Goal: Information Seeking & Learning: Learn about a topic

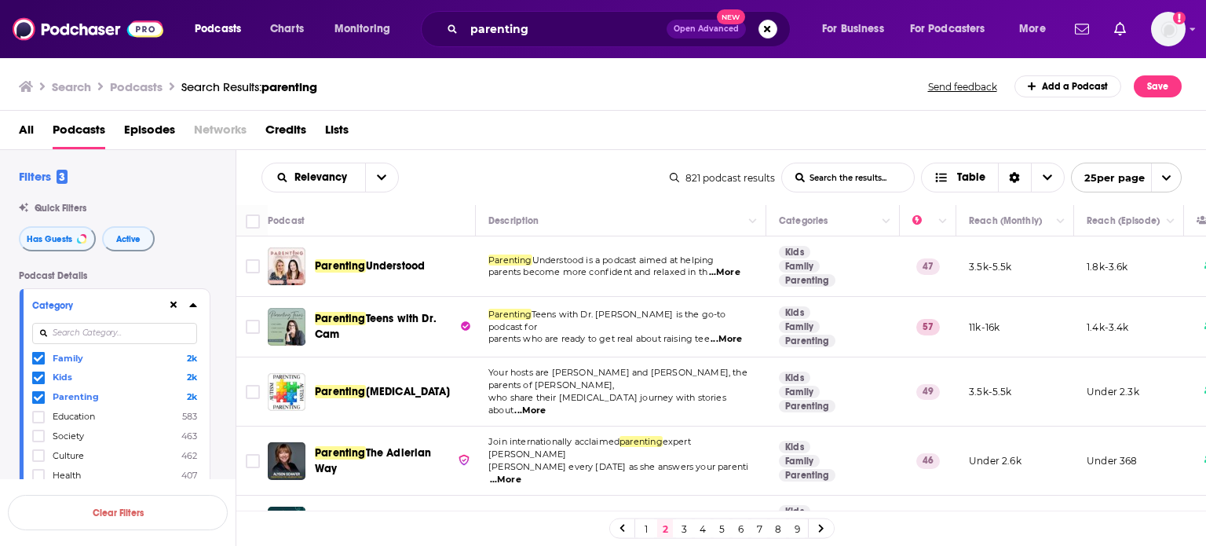
click at [729, 270] on span "...More" at bounding box center [724, 272] width 31 height 13
click at [644, 265] on p "Parenting Understood is a podcast aimed at helping" at bounding box center [620, 260] width 265 height 13
click at [256, 266] on input "Toggle select row" at bounding box center [253, 266] width 14 height 14
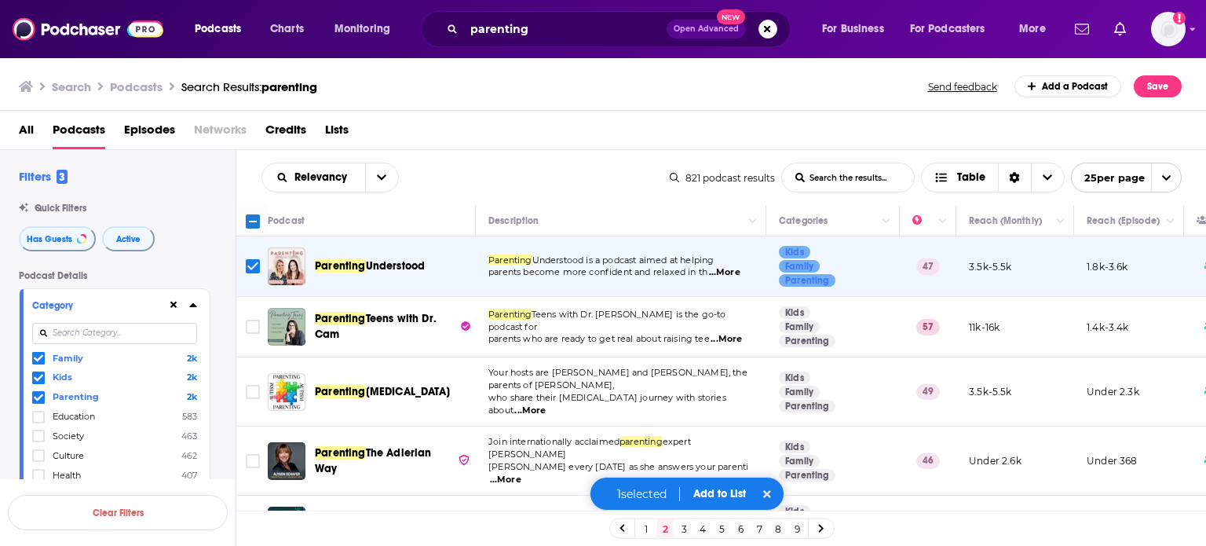
click at [738, 333] on span "...More" at bounding box center [726, 339] width 31 height 13
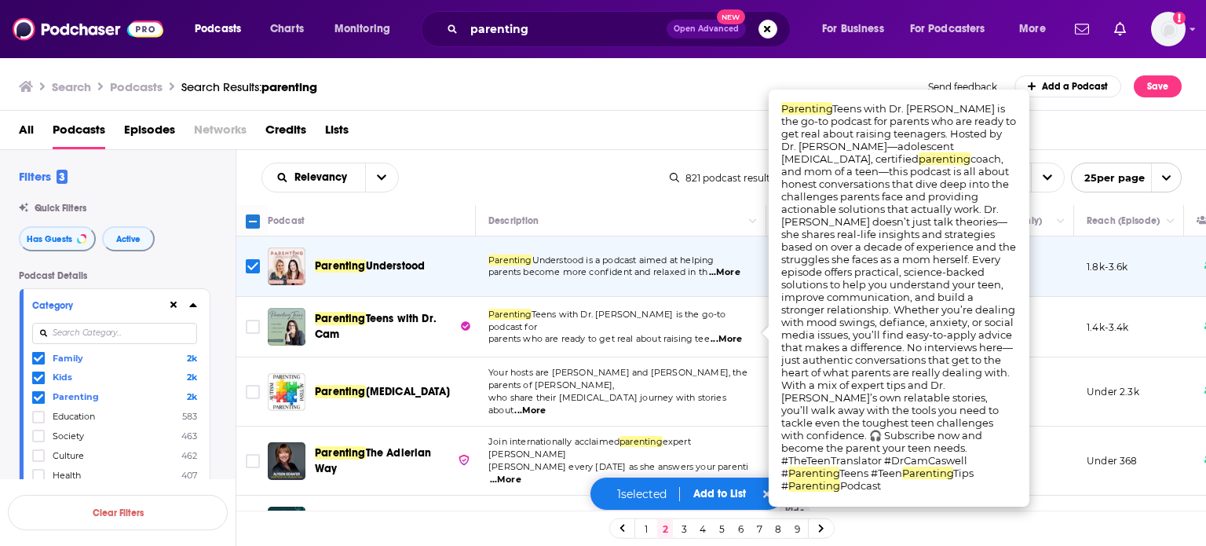
drag, startPoint x: 817, startPoint y: 134, endPoint x: 833, endPoint y: 134, distance: 16.5
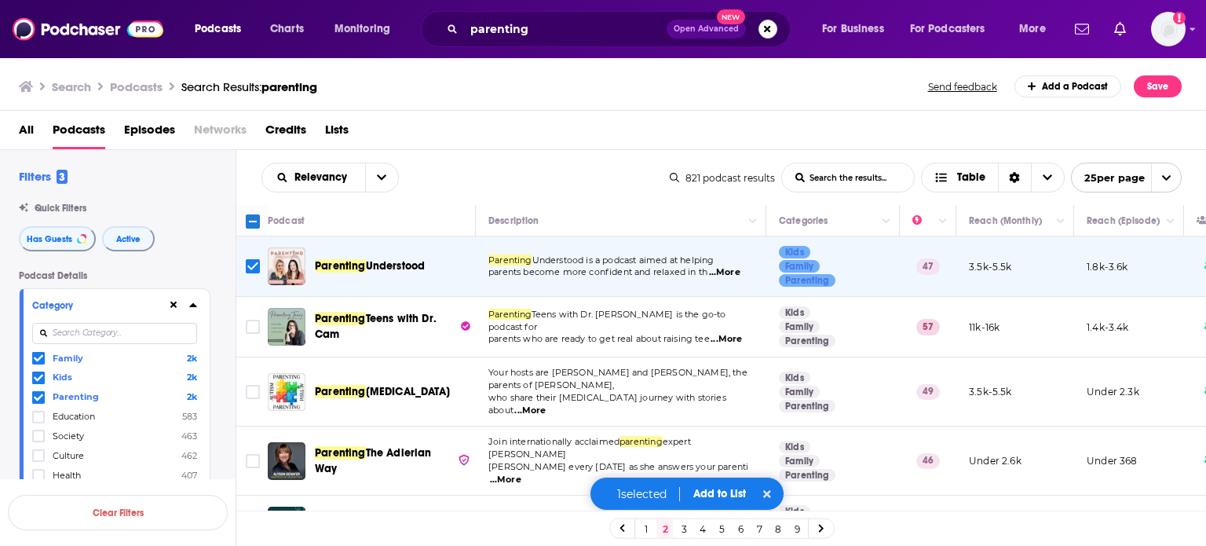
click at [728, 333] on span "...More" at bounding box center [726, 339] width 31 height 13
click at [546, 336] on span "parents who are ready to get real about raising tee" at bounding box center [598, 338] width 221 height 11
click at [253, 321] on input "Toggle select row" at bounding box center [253, 327] width 14 height 14
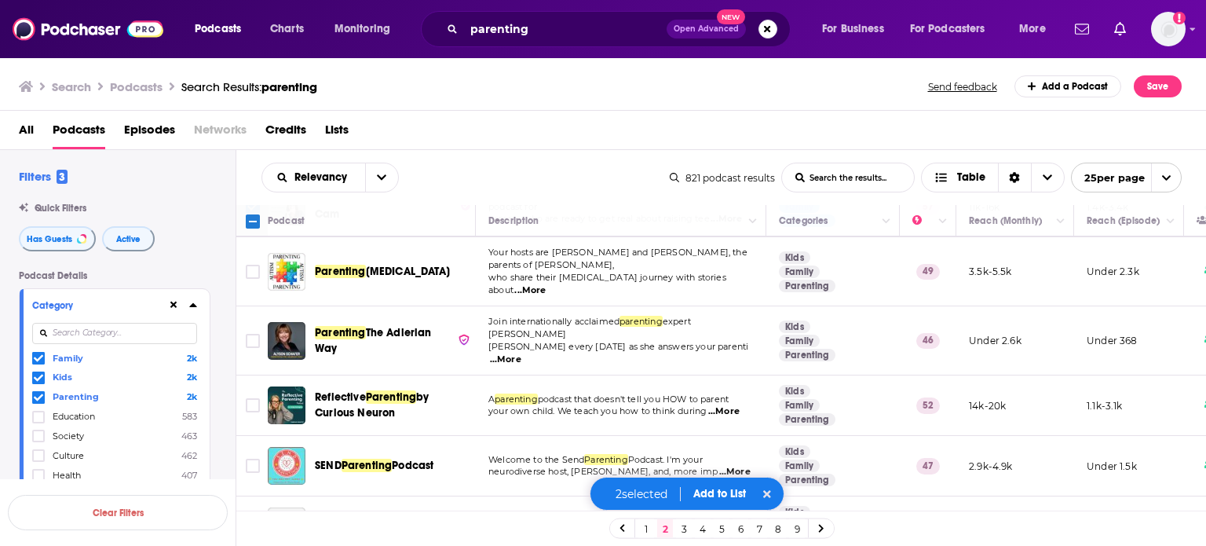
scroll to position [157, 0]
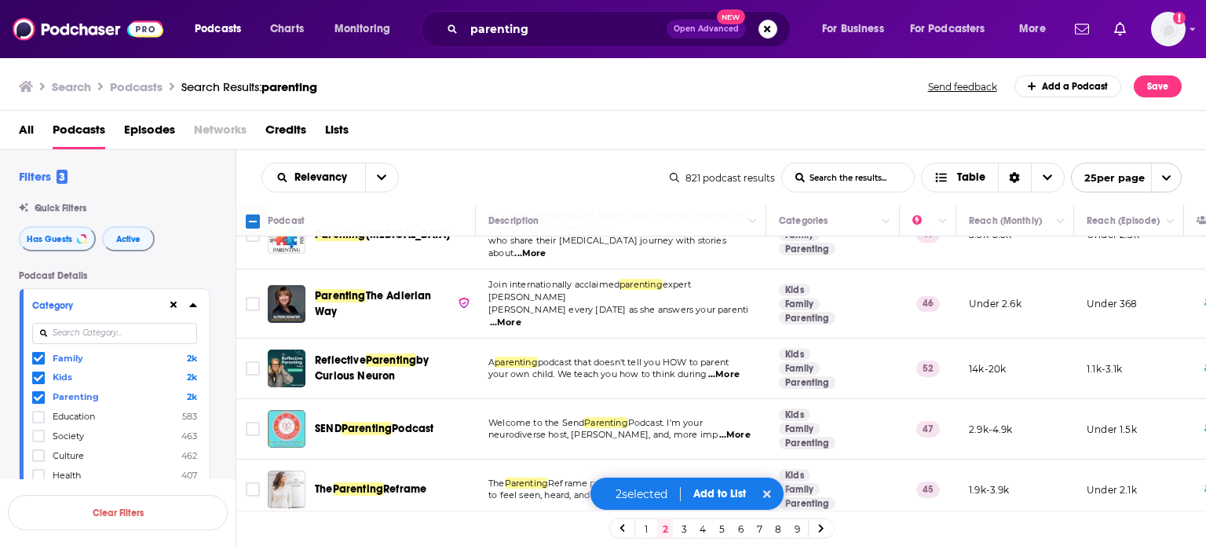
click at [521, 316] on span "...More" at bounding box center [505, 322] width 31 height 13
click at [594, 304] on span "[PERSON_NAME] every [DATE] as she answers your parenti" at bounding box center [618, 309] width 260 height 11
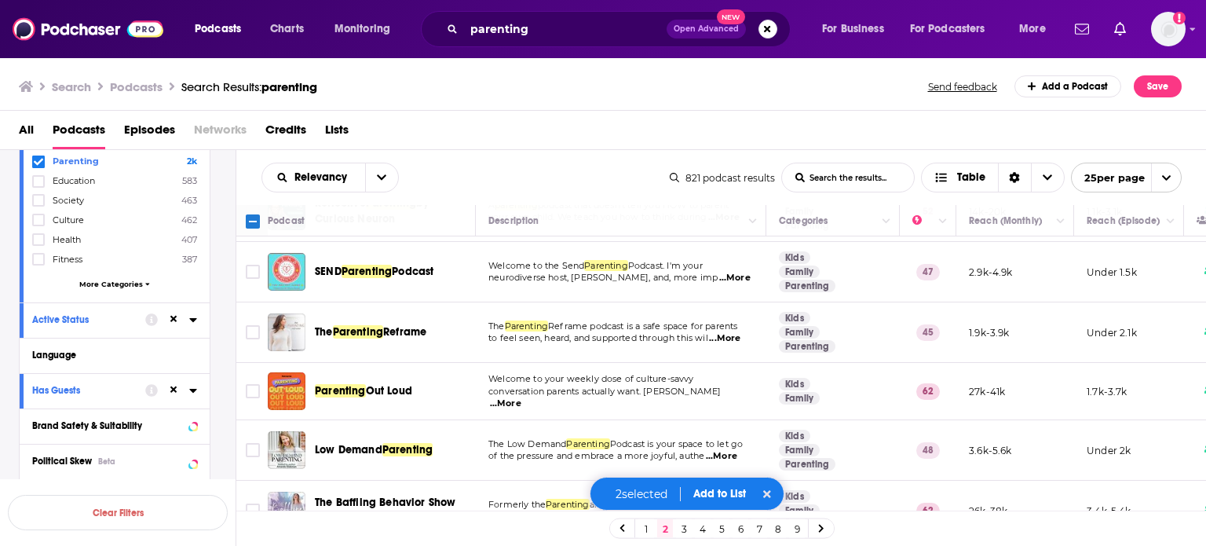
scroll to position [314, 0]
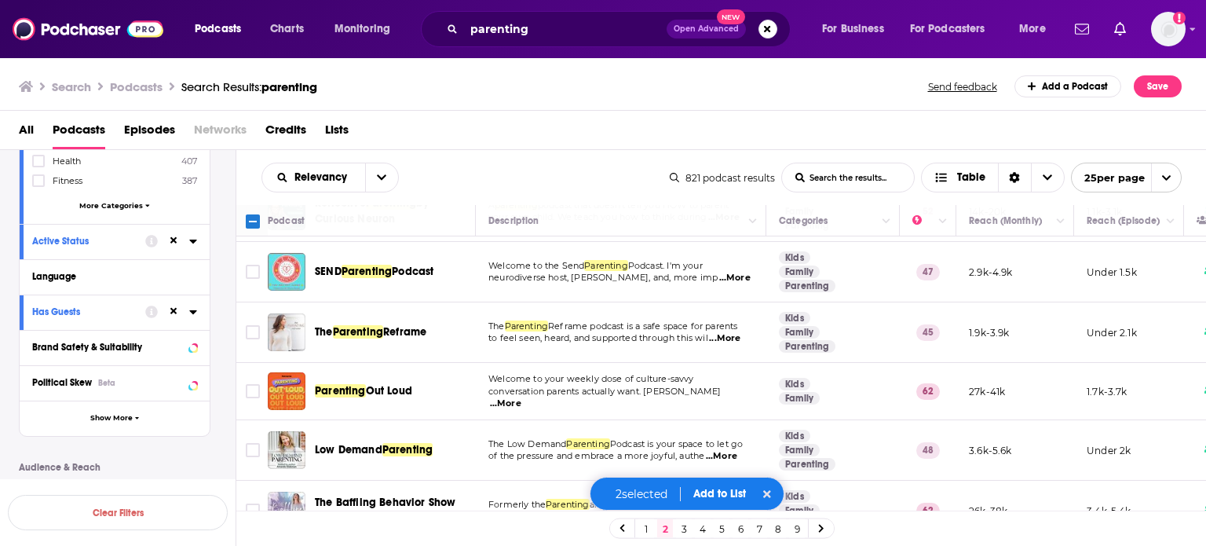
click at [138, 207] on span "More Categories" at bounding box center [111, 205] width 64 height 9
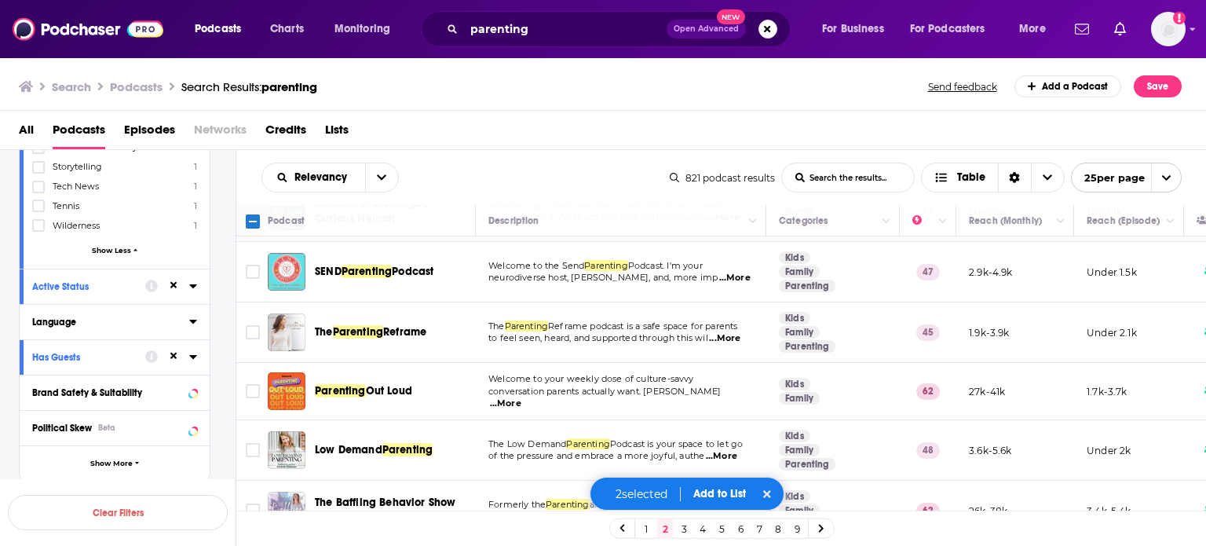
scroll to position [1884, 0]
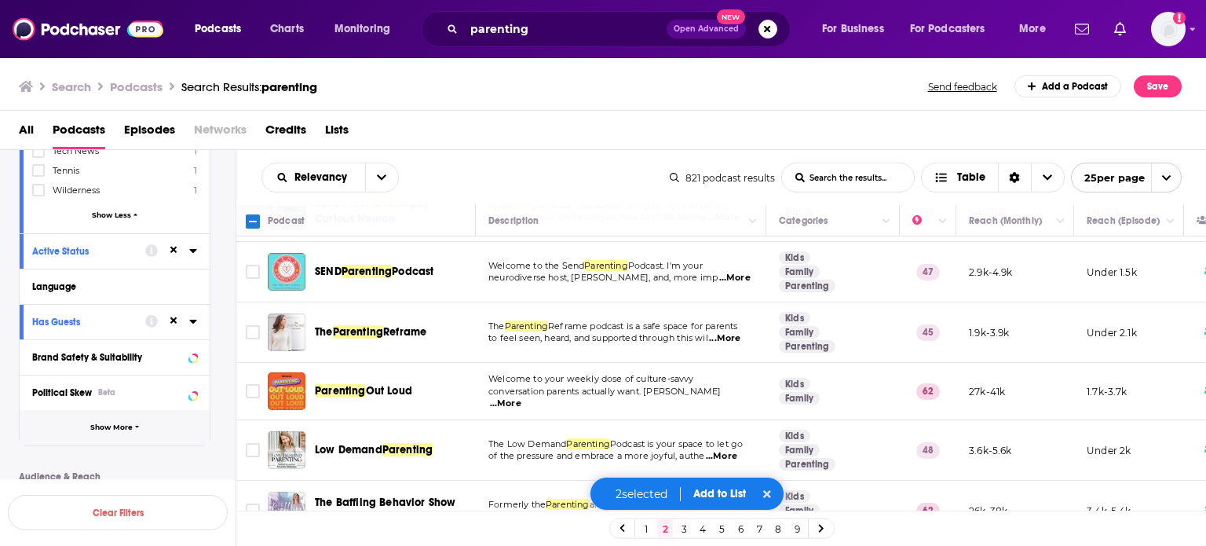
click at [110, 429] on span "Show More" at bounding box center [111, 427] width 42 height 9
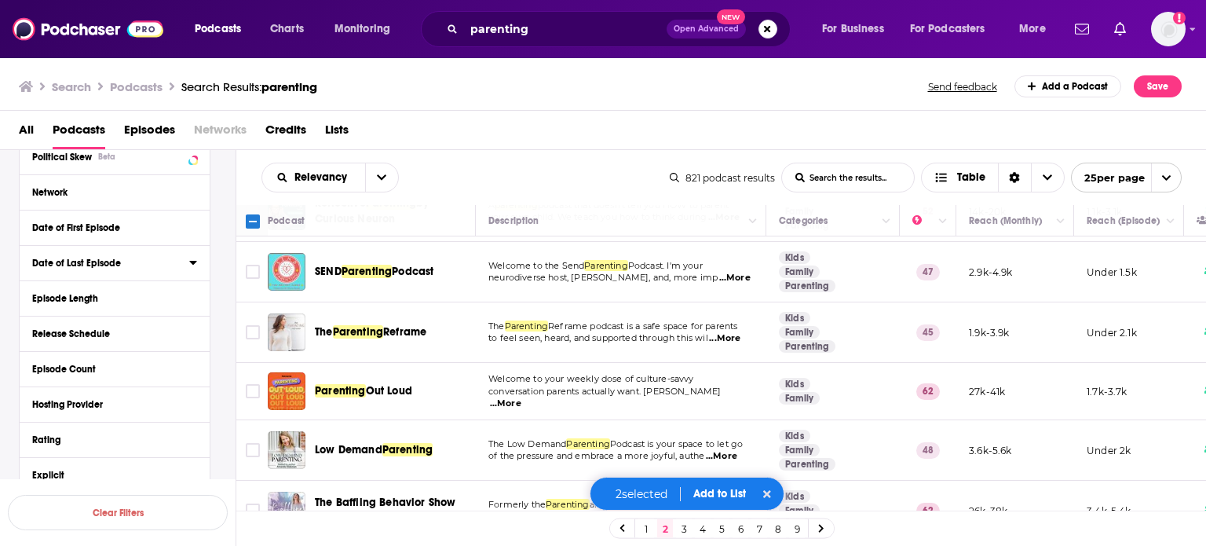
scroll to position [2199, 0]
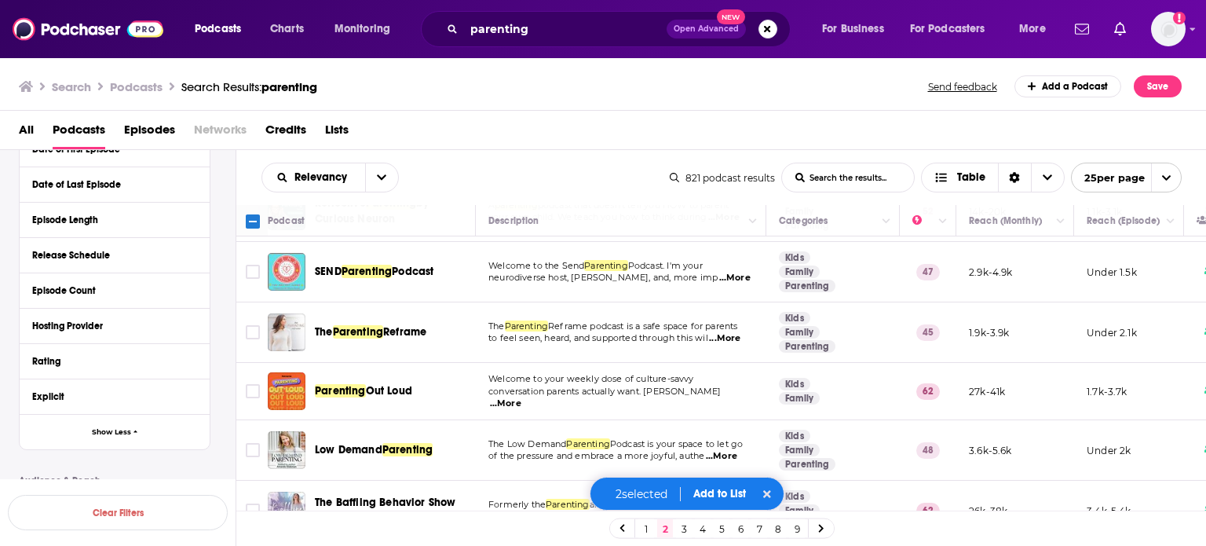
click at [521, 397] on span "...More" at bounding box center [505, 403] width 31 height 13
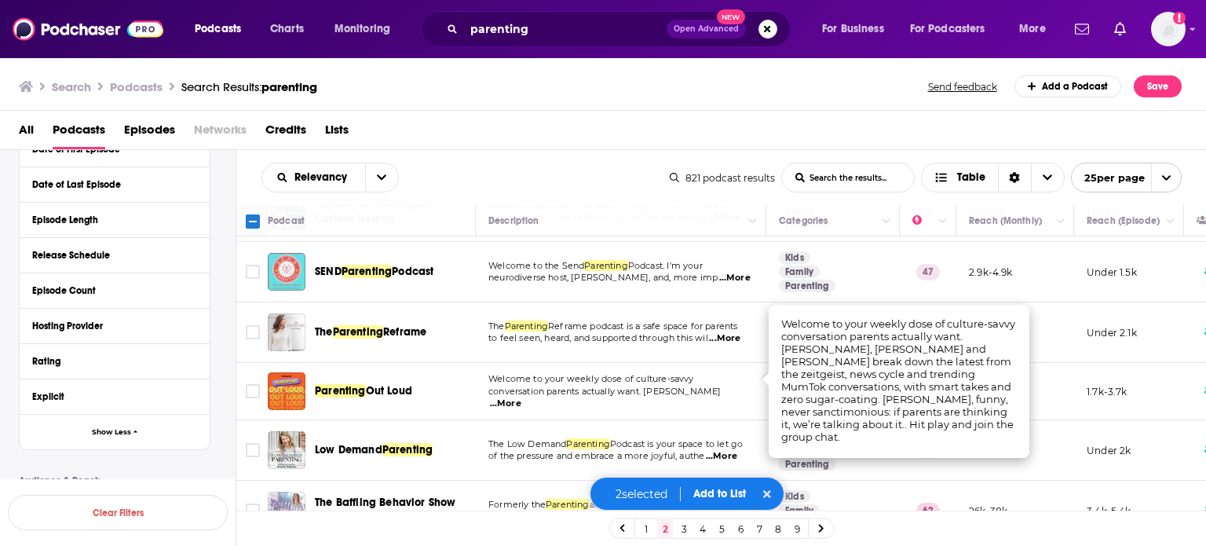
click at [652, 386] on span "conversation parents actually want. [PERSON_NAME]" at bounding box center [604, 391] width 232 height 11
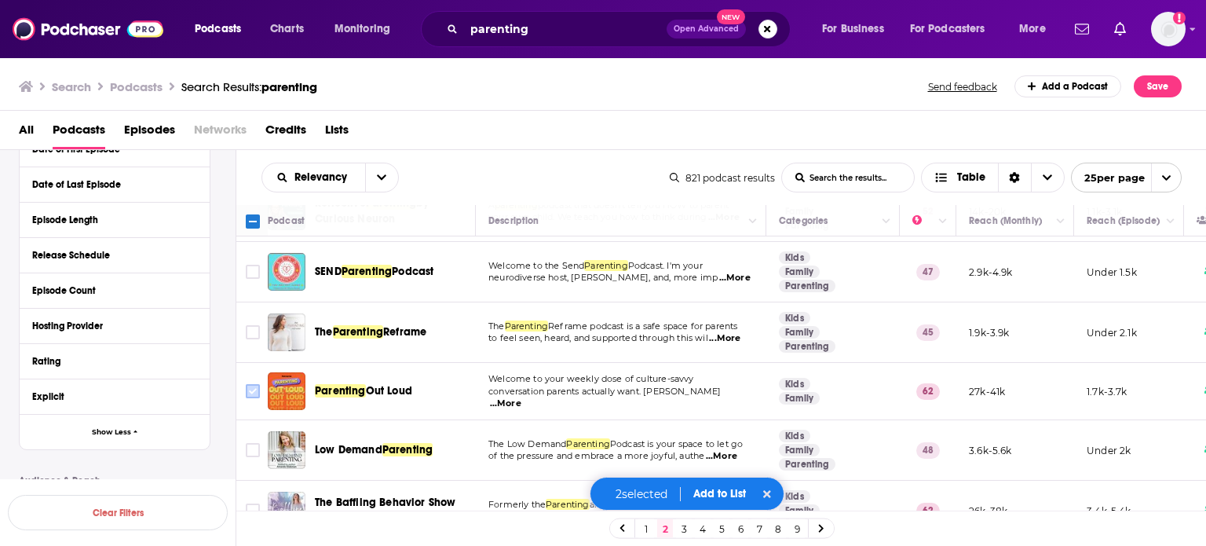
click at [256, 384] on input "Toggle select row" at bounding box center [253, 391] width 14 height 14
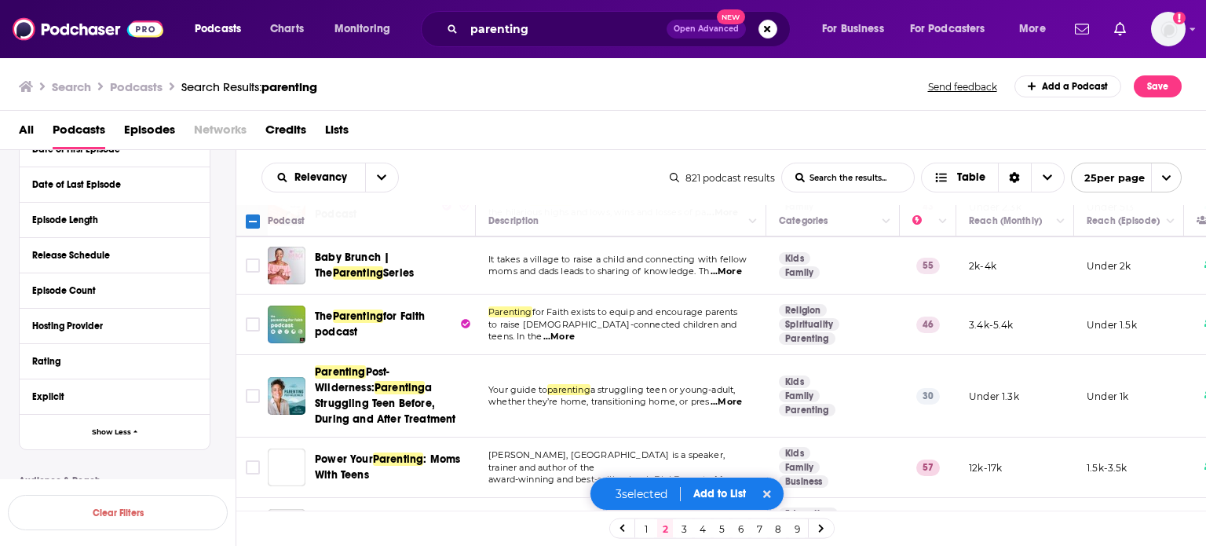
scroll to position [707, 0]
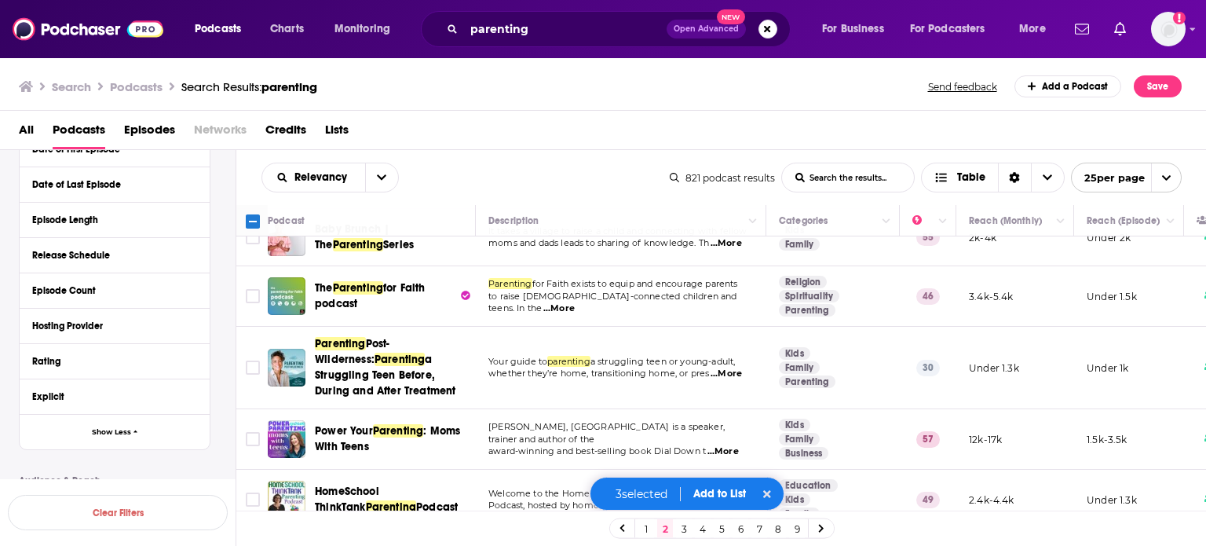
click at [727, 445] on span "...More" at bounding box center [722, 451] width 31 height 13
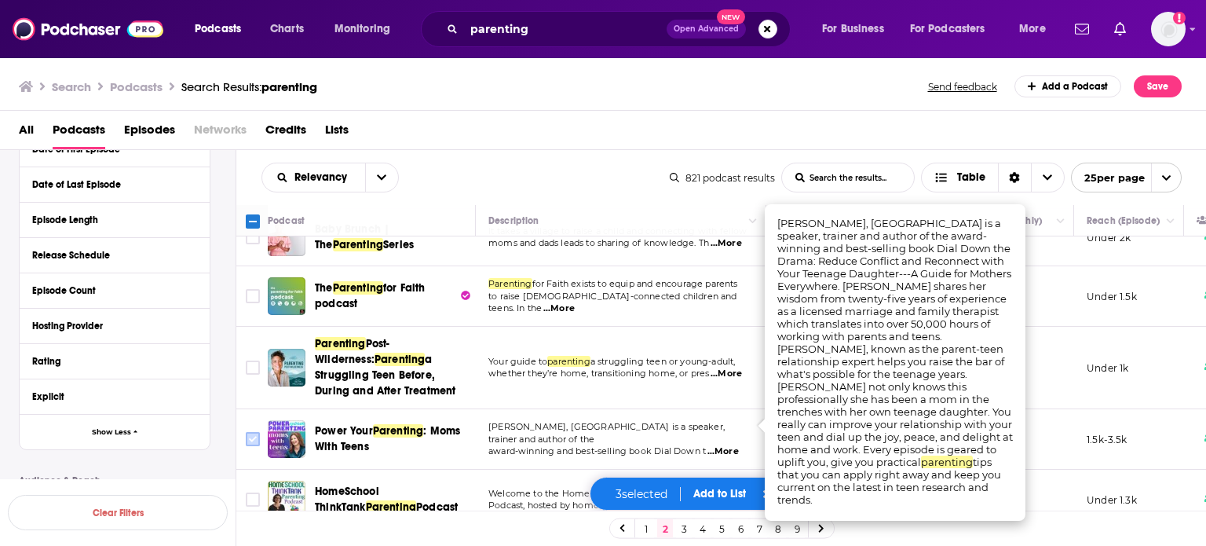
click at [251, 432] on input "Toggle select row" at bounding box center [253, 439] width 14 height 14
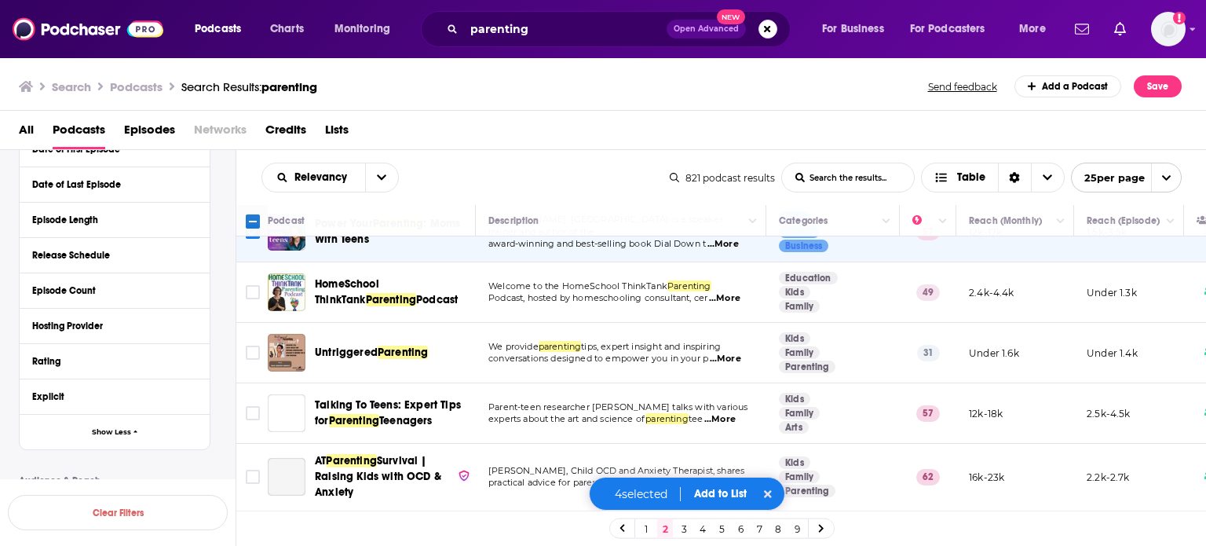
scroll to position [942, 0]
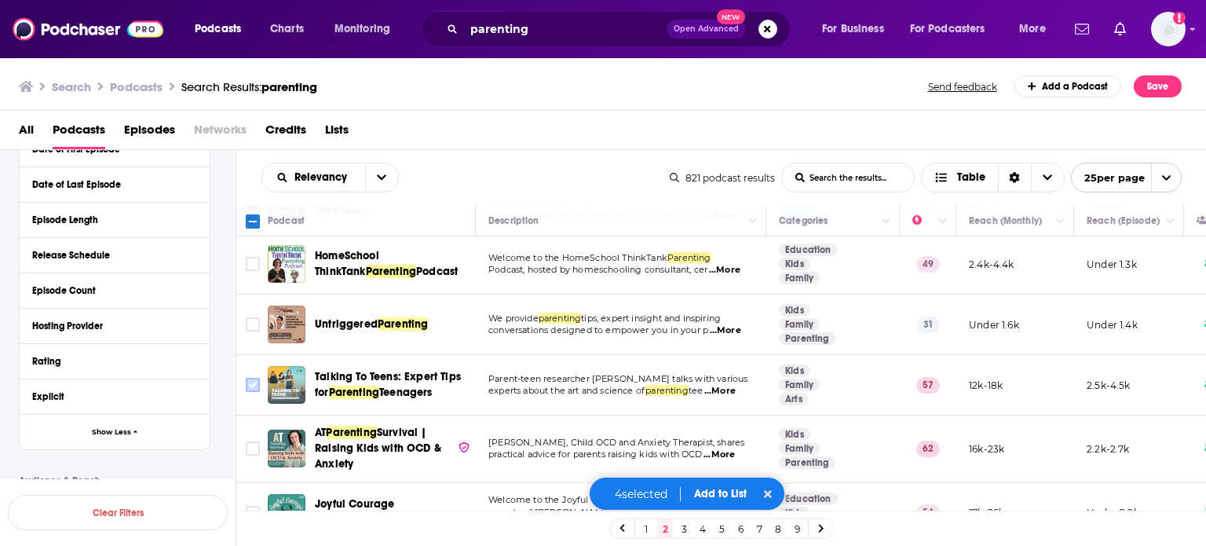
click at [251, 378] on input "Toggle select row" at bounding box center [253, 385] width 14 height 14
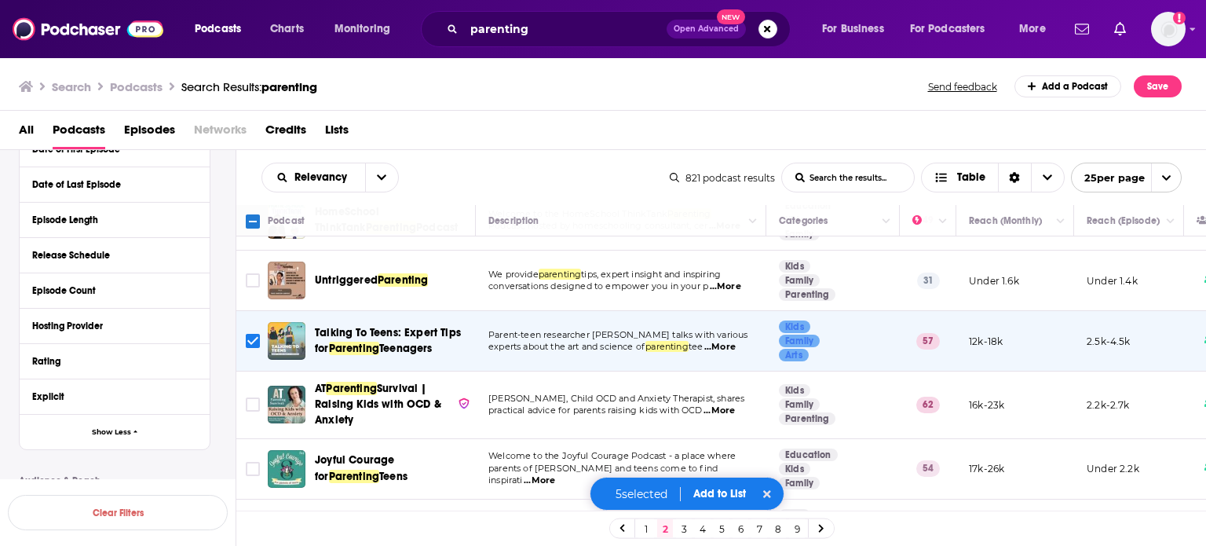
scroll to position [1021, 0]
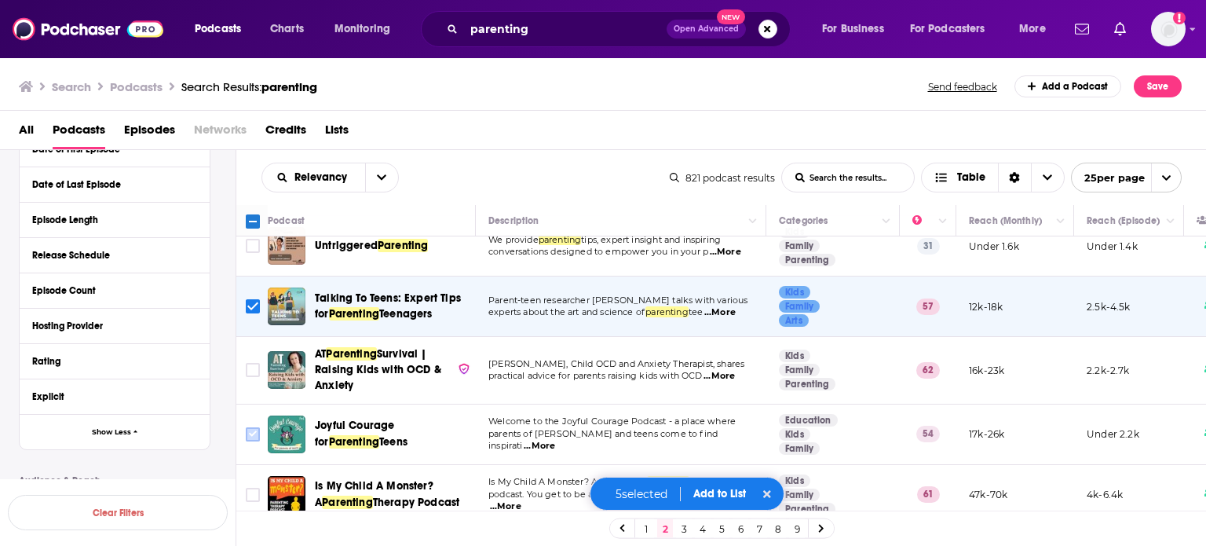
click at [255, 427] on input "Toggle select row" at bounding box center [253, 434] width 14 height 14
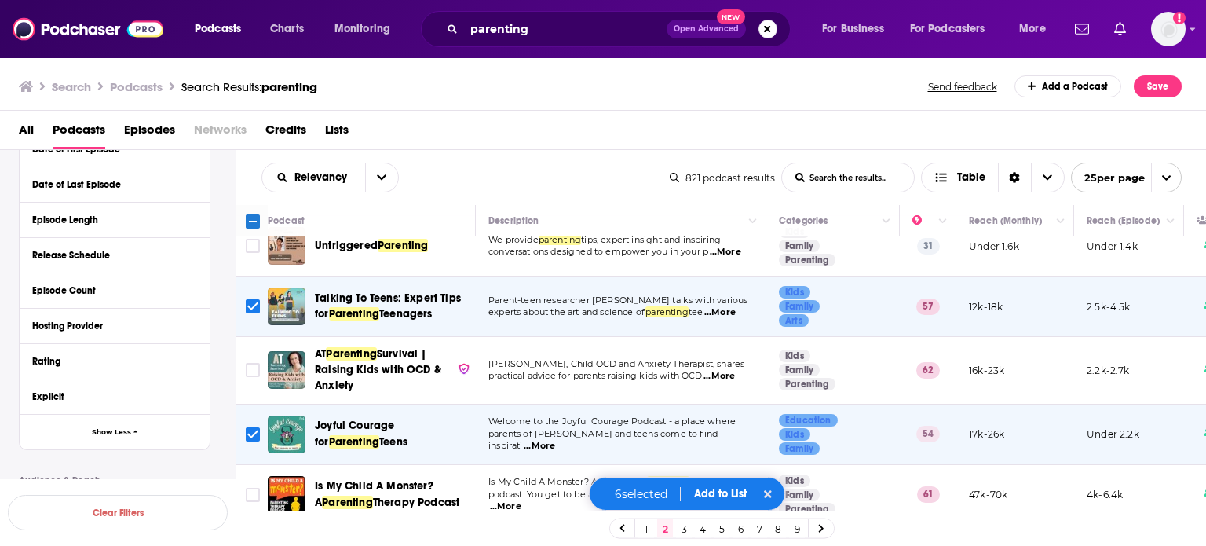
scroll to position [1099, 0]
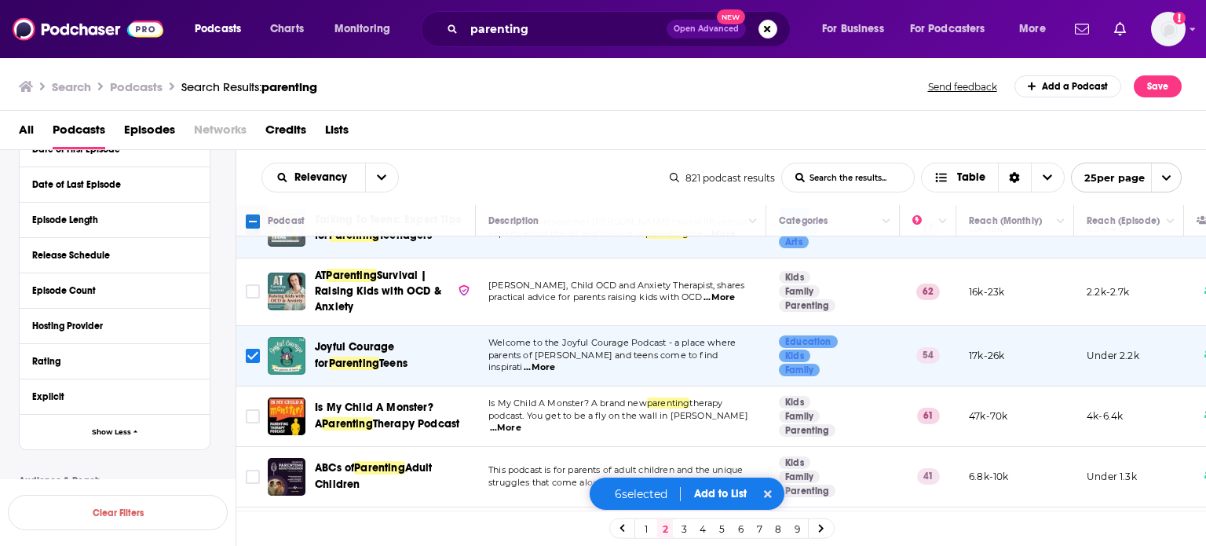
click at [521, 422] on span "...More" at bounding box center [505, 428] width 31 height 13
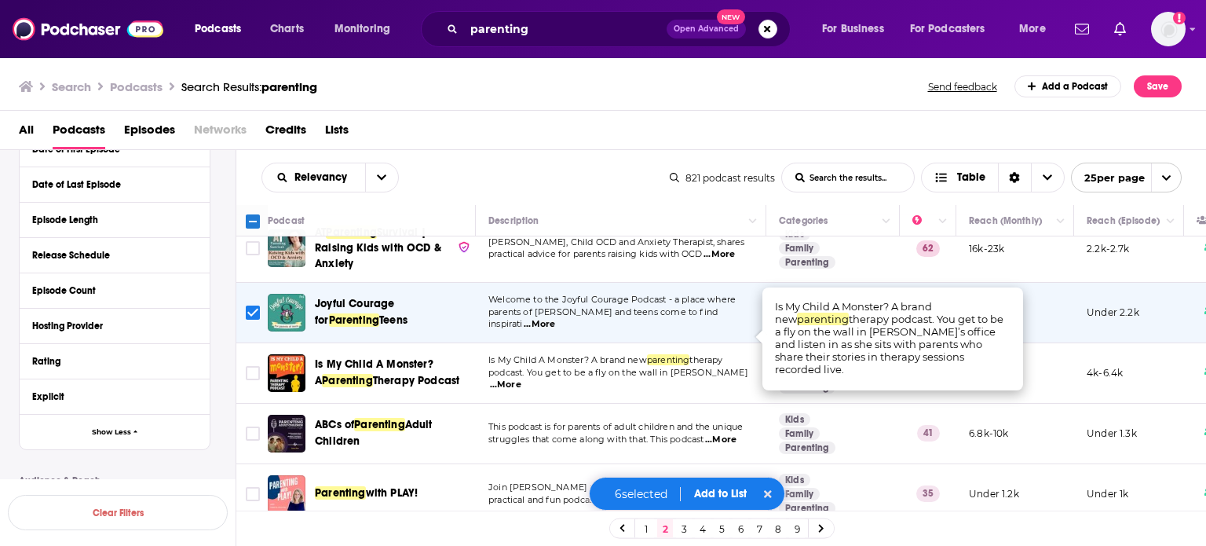
scroll to position [1178, 0]
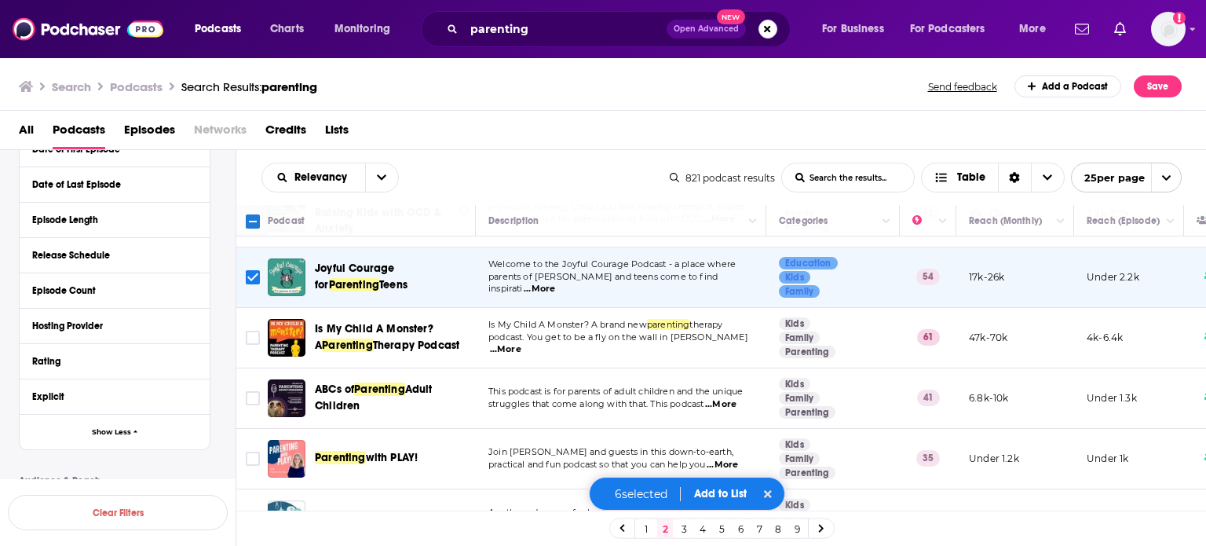
click at [729, 398] on span "...More" at bounding box center [720, 404] width 31 height 13
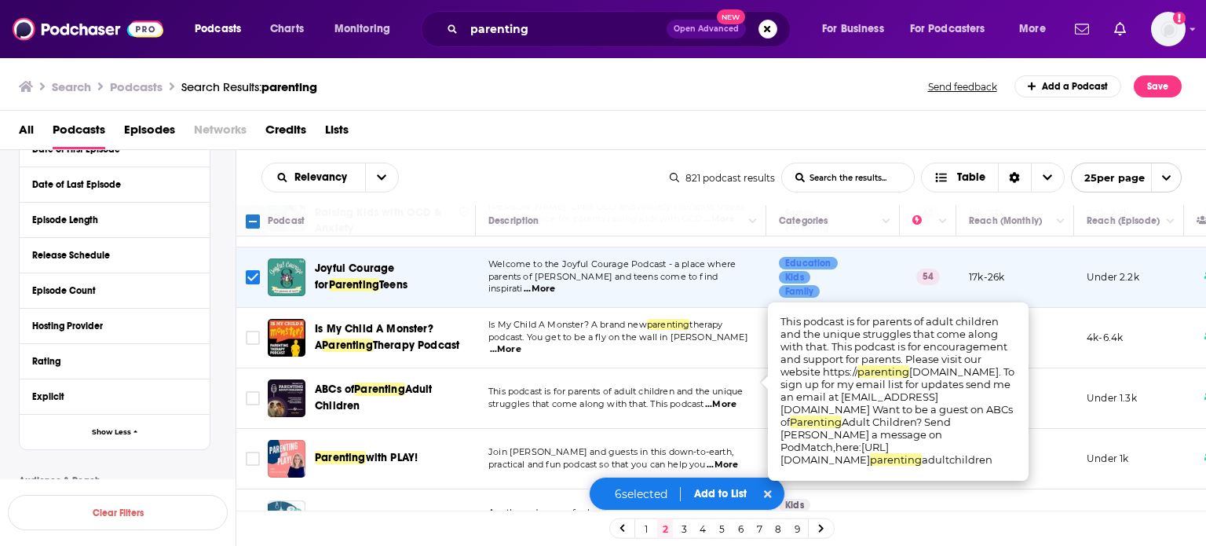
click at [730, 398] on span "...More" at bounding box center [720, 404] width 31 height 13
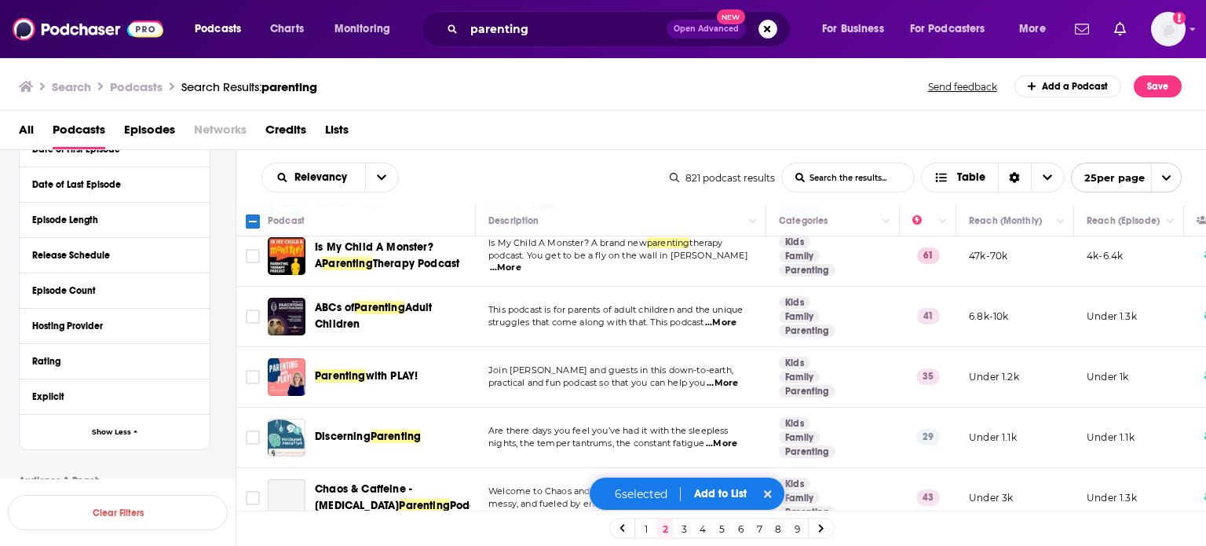
scroll to position [1266, 0]
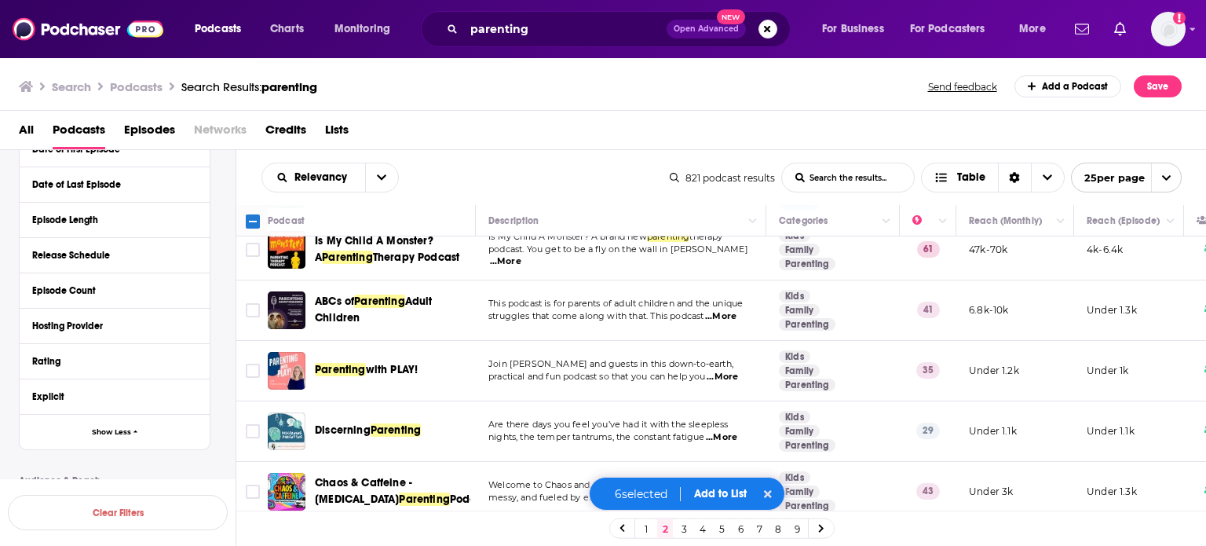
click at [680, 526] on link "3" at bounding box center [684, 528] width 16 height 19
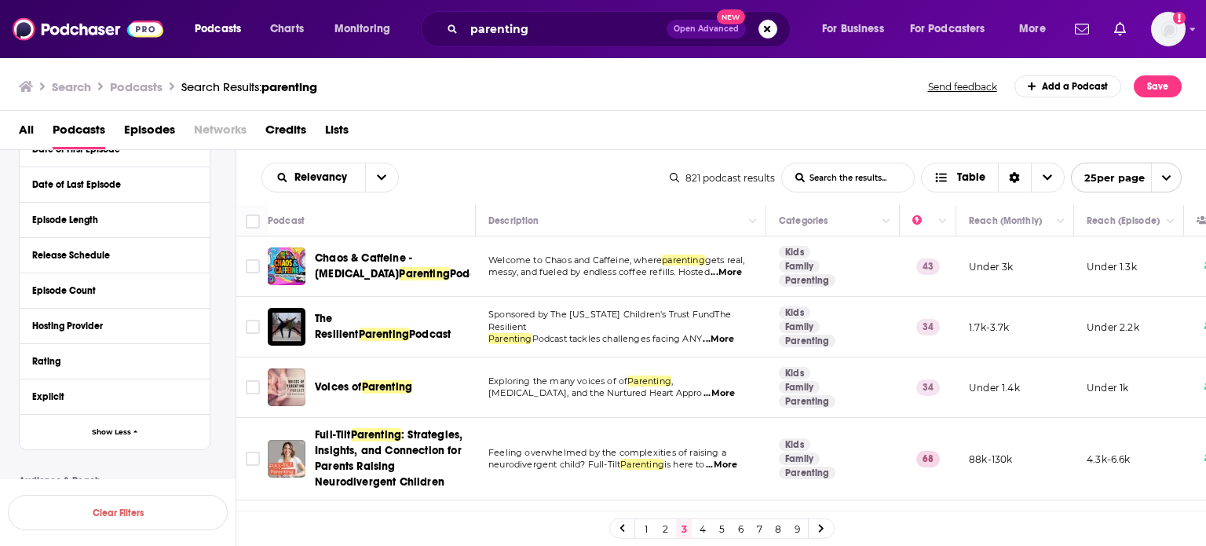
click at [664, 527] on link "2" at bounding box center [665, 528] width 16 height 19
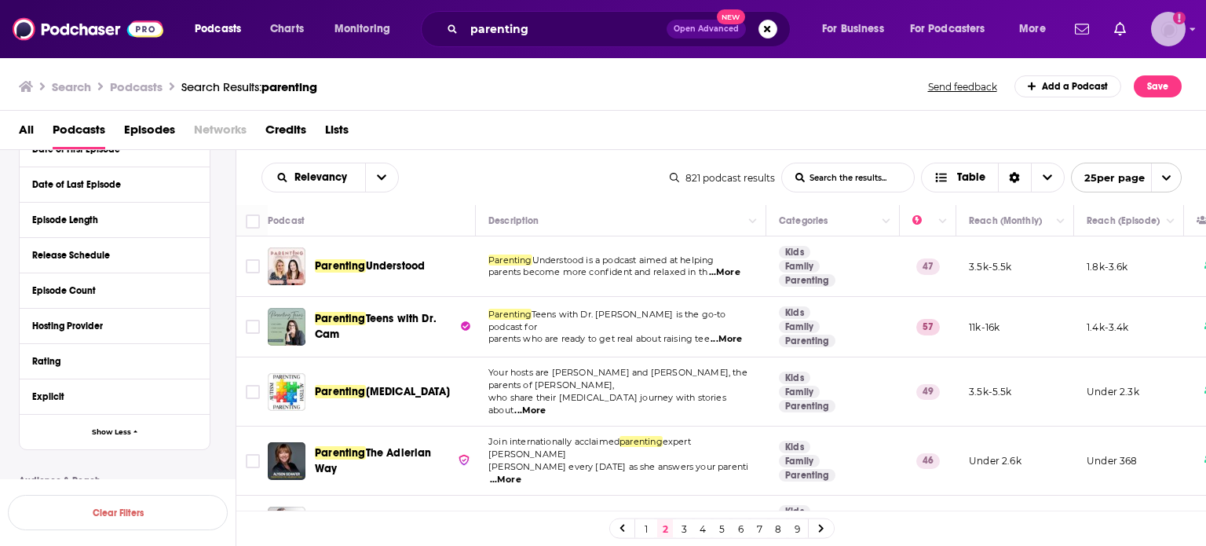
click at [1178, 29] on img "Logged in as ColinMcA" at bounding box center [1168, 29] width 35 height 35
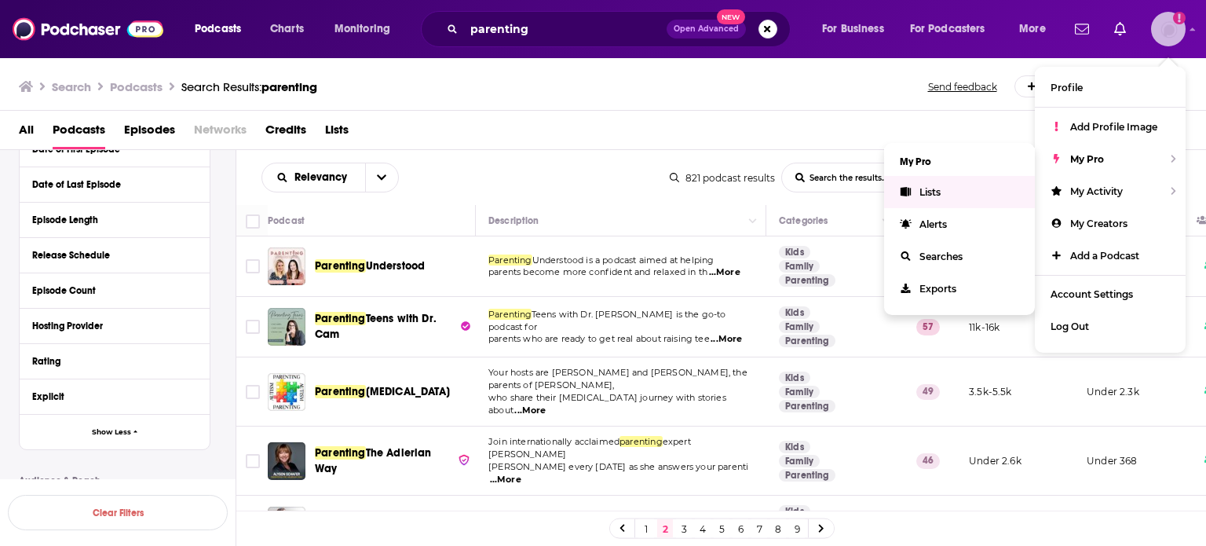
click at [977, 190] on link "Lists" at bounding box center [959, 192] width 151 height 32
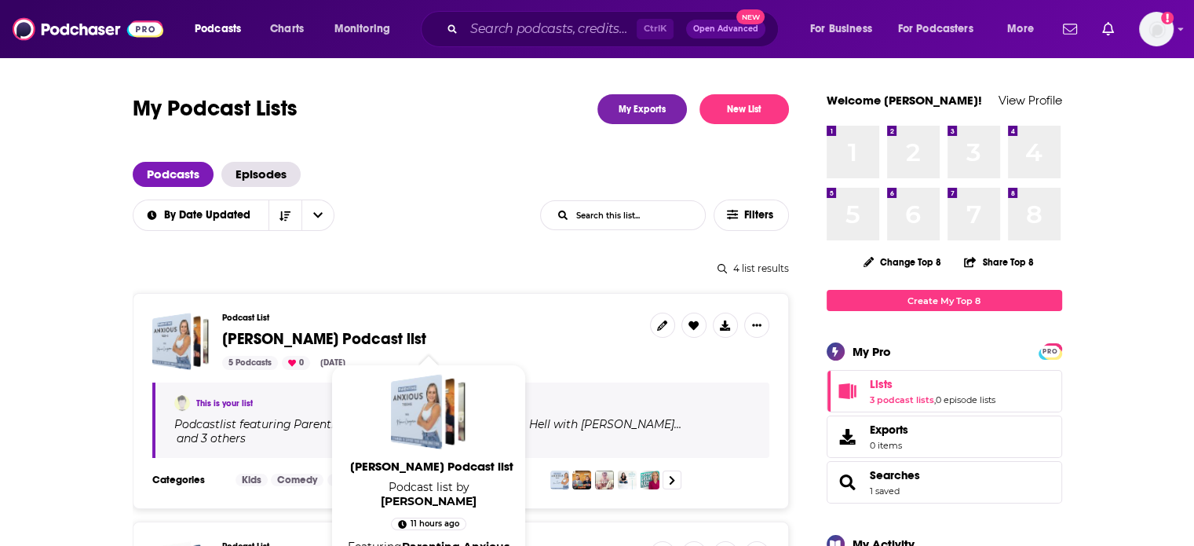
click at [289, 334] on span "[PERSON_NAME] Podcast list" at bounding box center [324, 339] width 204 height 20
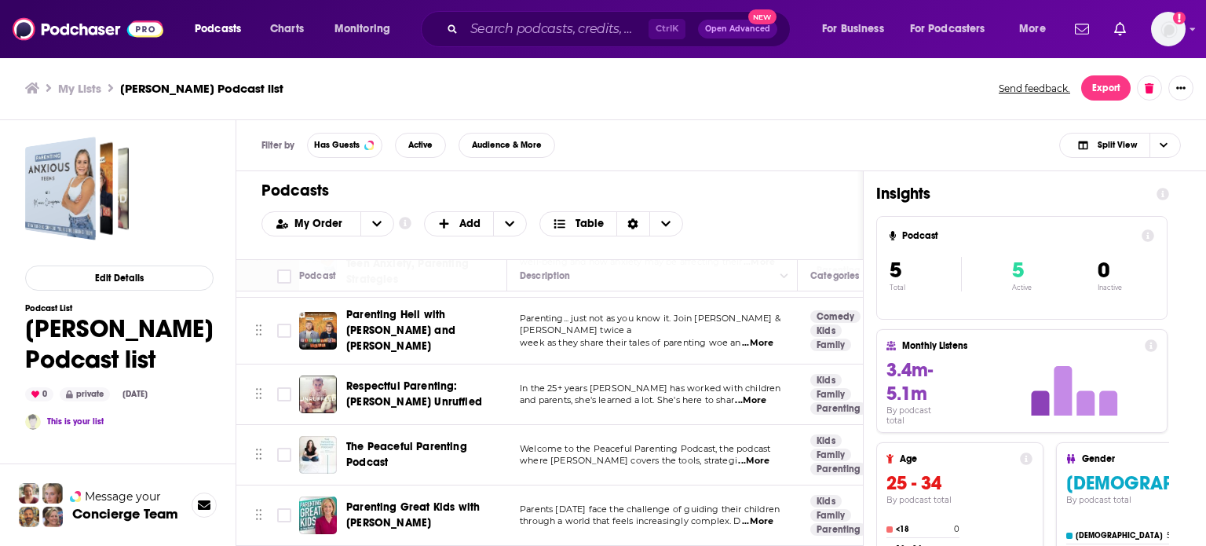
scroll to position [86, 0]
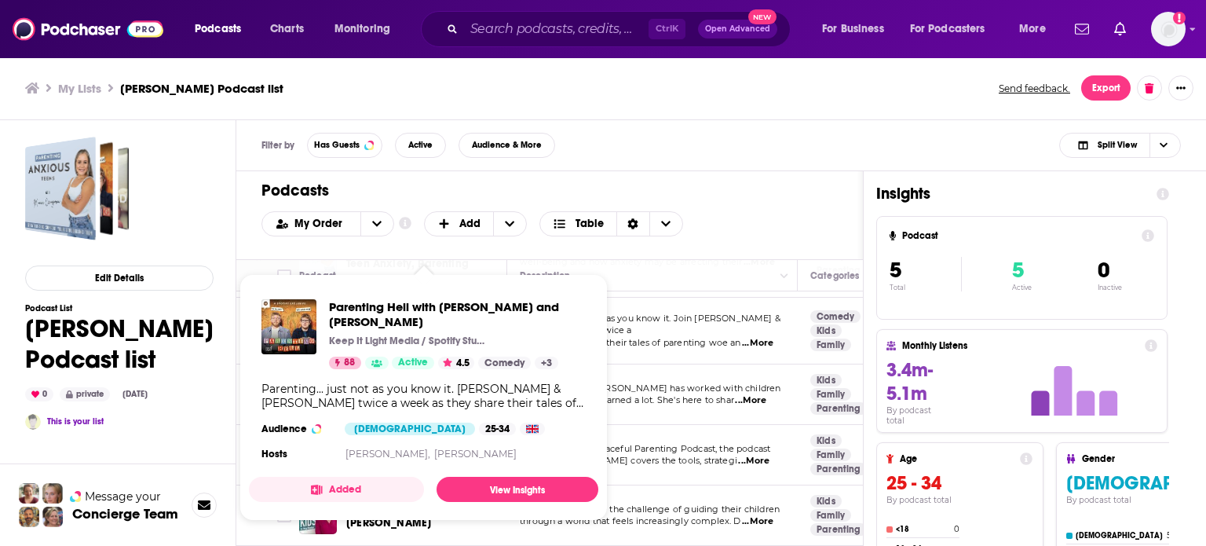
click at [770, 211] on div "My Order Customize Your List Order Select the “My Order” sort and remove all fi…" at bounding box center [549, 223] width 576 height 25
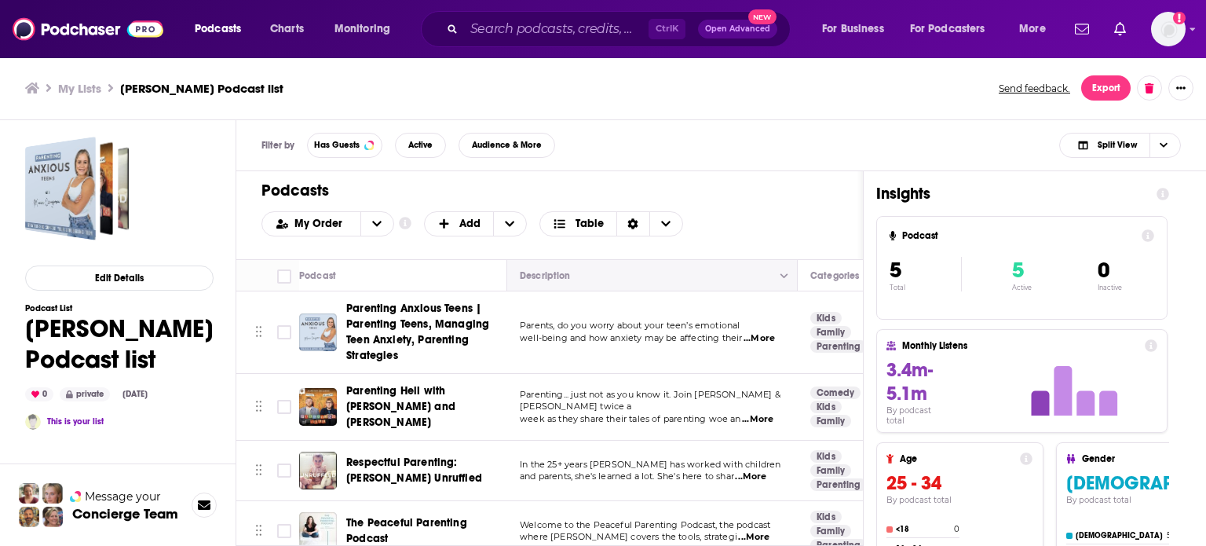
scroll to position [0, 0]
click at [550, 13] on div "Ctrl K Open Advanced New" at bounding box center [606, 29] width 370 height 36
click at [548, 42] on div "Ctrl K Open Advanced New" at bounding box center [606, 29] width 370 height 36
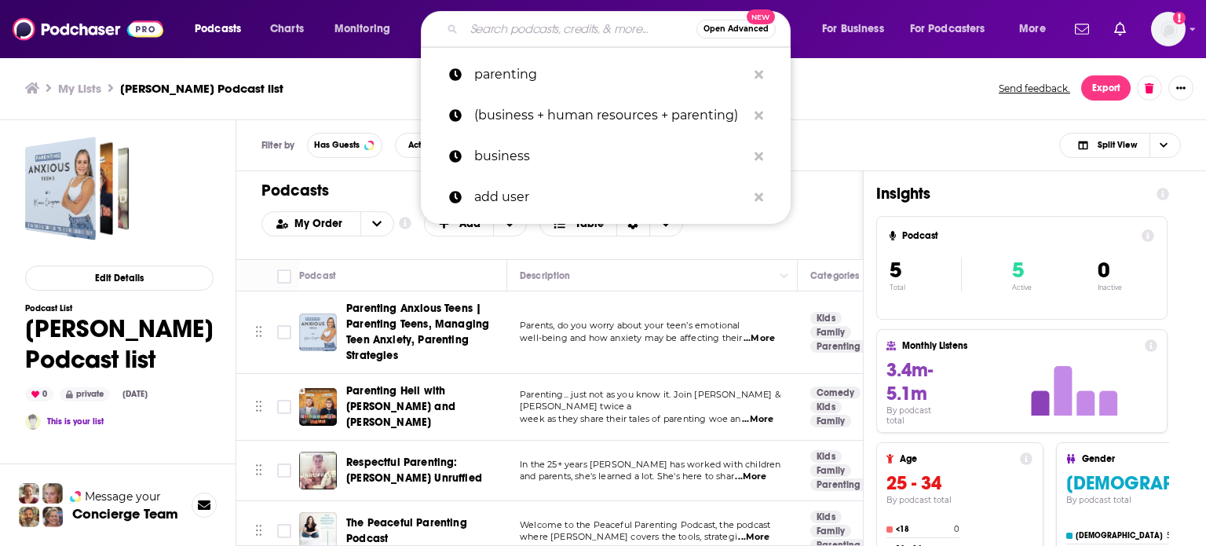
click at [556, 39] on input "Search podcasts, credits, & more..." at bounding box center [580, 28] width 232 height 25
click at [540, 68] on p "parenting" at bounding box center [610, 74] width 272 height 41
type input "parenting"
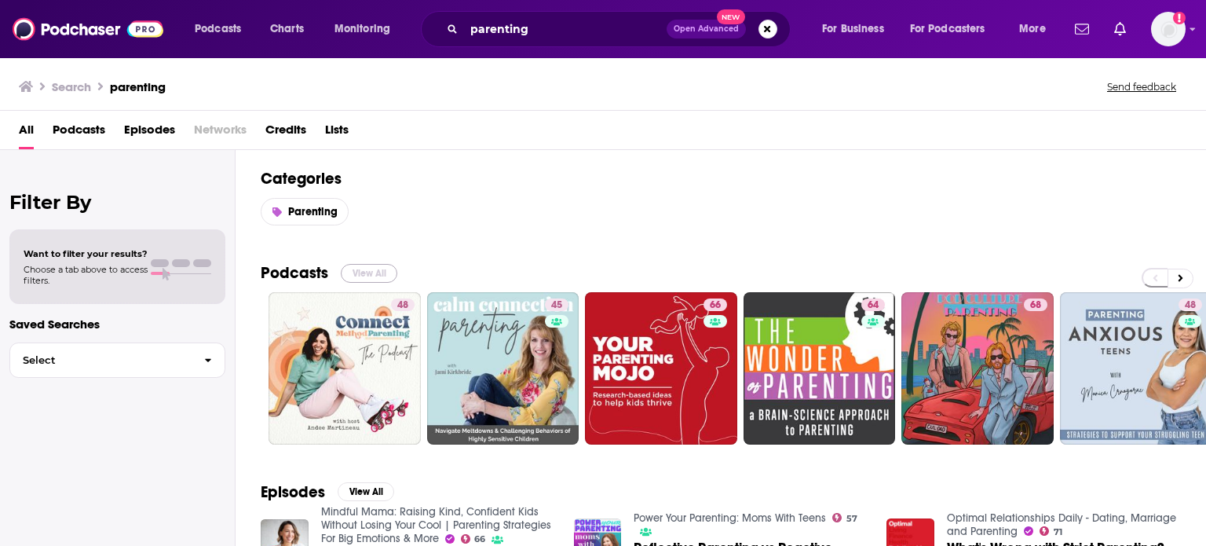
click at [350, 269] on button "View All" at bounding box center [369, 273] width 57 height 19
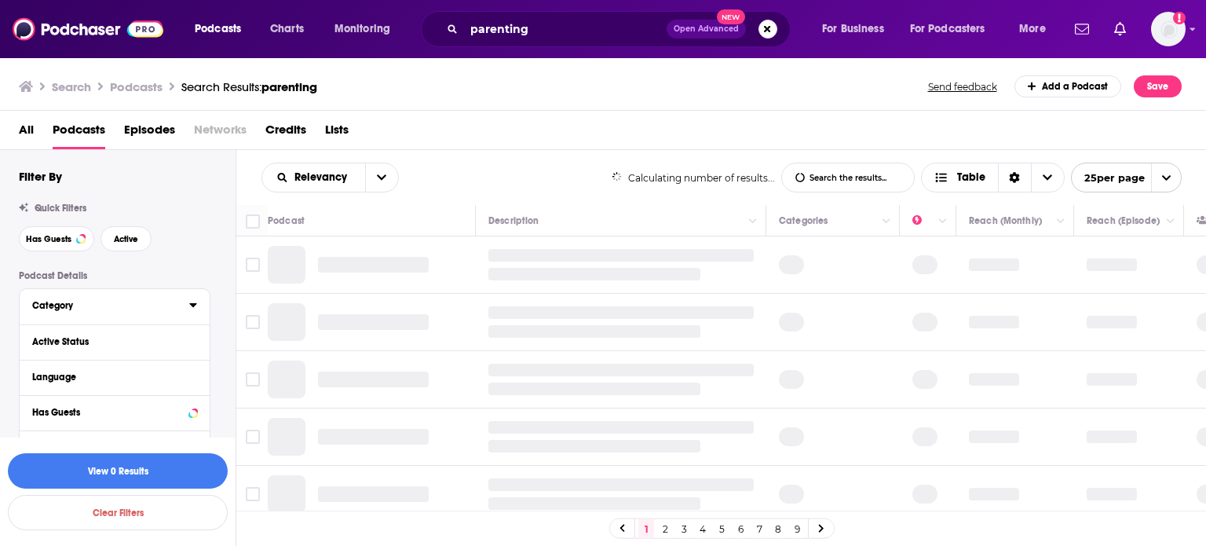
click at [91, 305] on div "Category" at bounding box center [105, 305] width 147 height 11
drag, startPoint x: 66, startPoint y: 241, endPoint x: 116, endPoint y: 236, distance: 50.5
click at [66, 241] on span "Has Guests" at bounding box center [49, 239] width 46 height 9
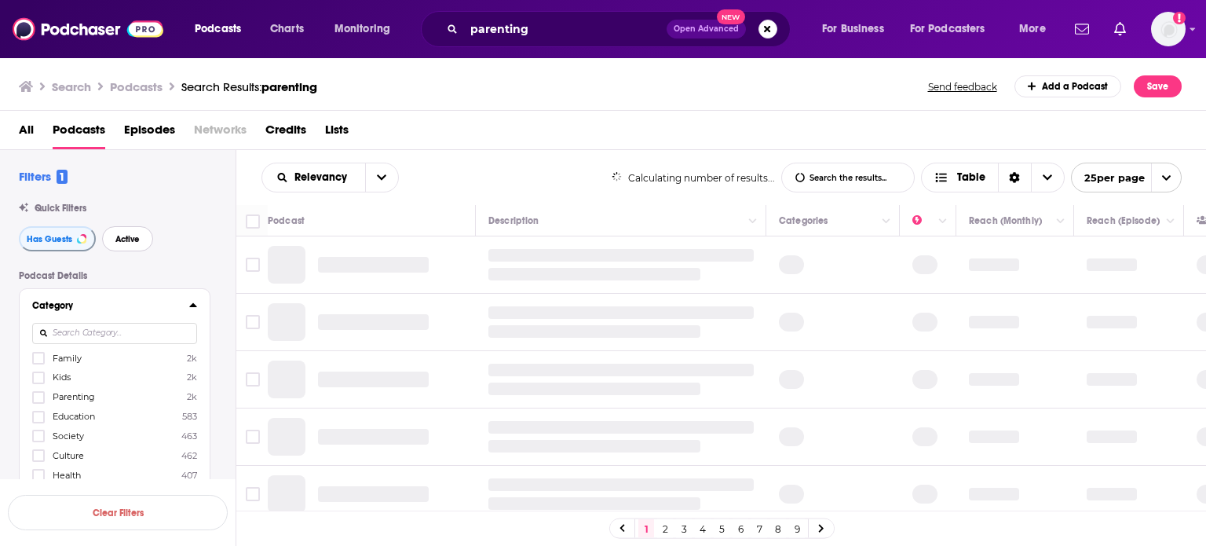
click at [116, 236] on span "Active" at bounding box center [127, 239] width 24 height 9
drag, startPoint x: 141, startPoint y: 354, endPoint x: 105, endPoint y: 355, distance: 35.3
click at [141, 354] on label "Family 2k" at bounding box center [114, 357] width 165 height 13
click at [38, 363] on input "multiSelectOption-family-0" at bounding box center [38, 363] width 0 height 0
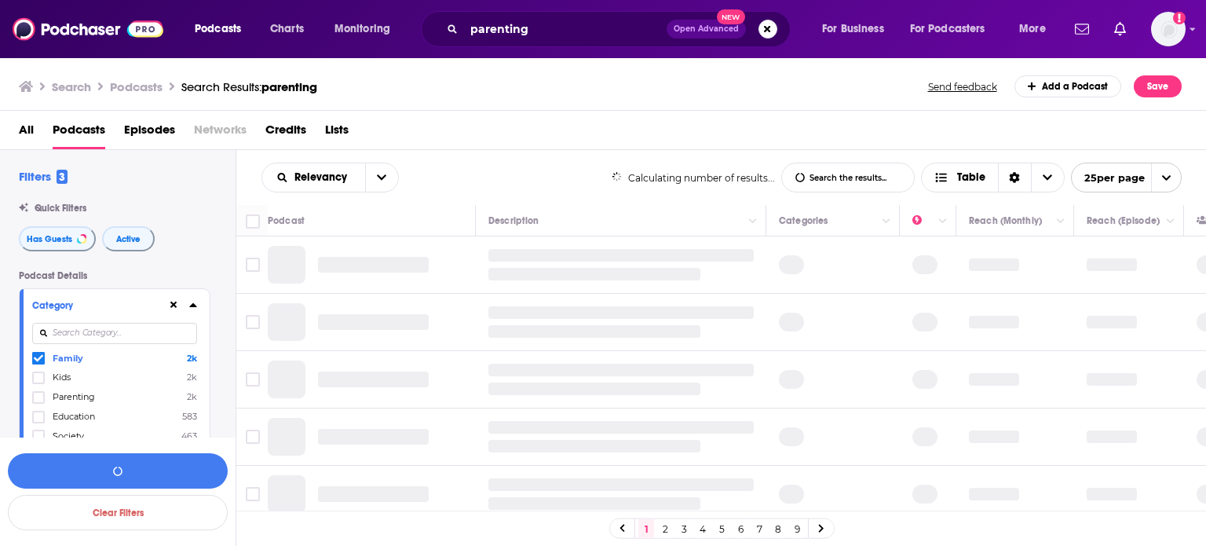
drag, startPoint x: 53, startPoint y: 379, endPoint x: 63, endPoint y: 390, distance: 14.5
click at [54, 381] on span "Kids" at bounding box center [62, 376] width 18 height 11
click at [38, 382] on input "multiSelectOption-kids-1" at bounding box center [38, 382] width 0 height 0
click at [63, 390] on label "Parenting 2k" at bounding box center [114, 396] width 165 height 13
click at [38, 402] on input "multiSelectOption-parenting-2" at bounding box center [38, 402] width 0 height 0
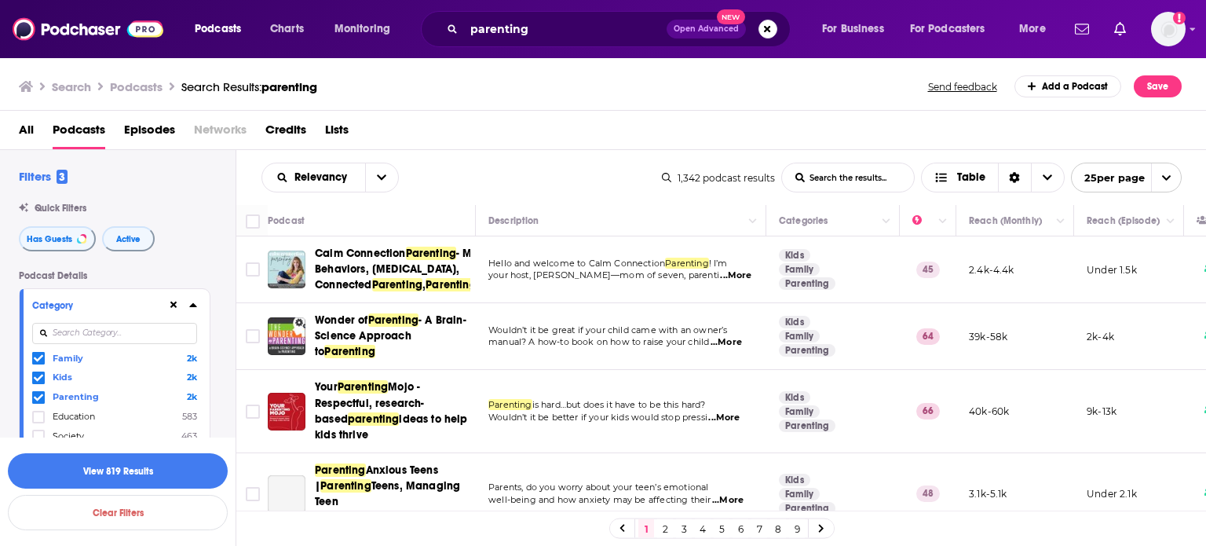
click at [664, 531] on link "2" at bounding box center [665, 528] width 16 height 19
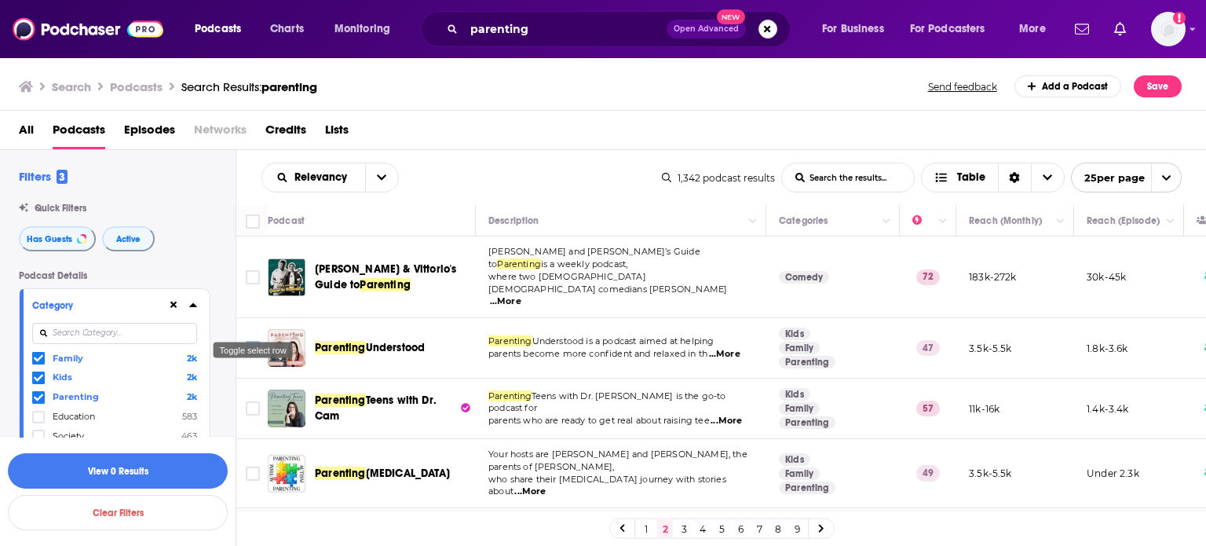
click at [254, 341] on input "Toggle select row" at bounding box center [253, 348] width 14 height 14
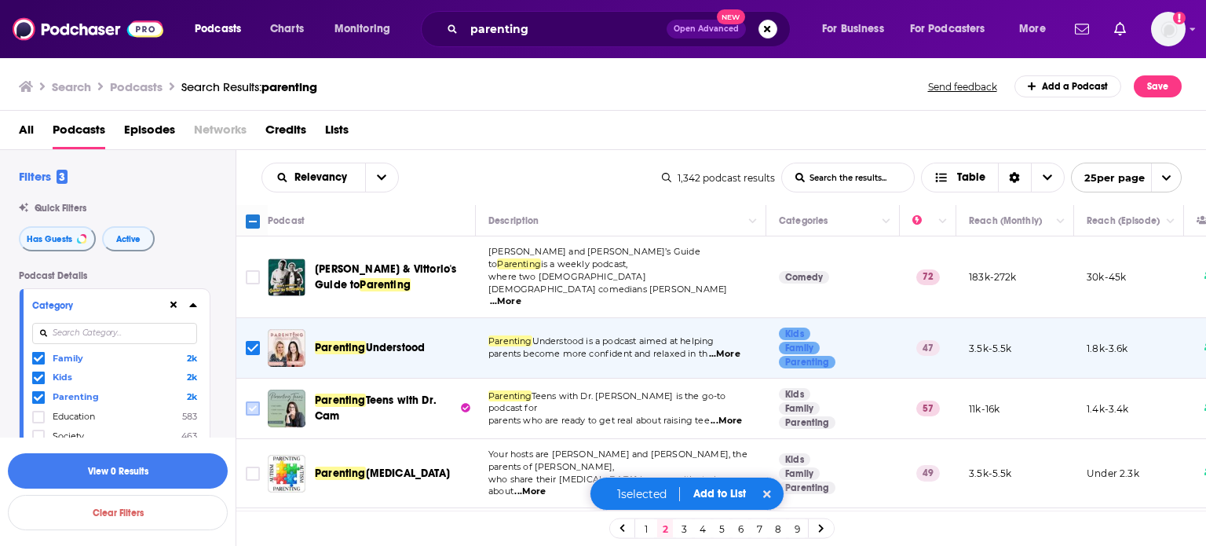
click at [253, 401] on input "Toggle select row" at bounding box center [253, 408] width 14 height 14
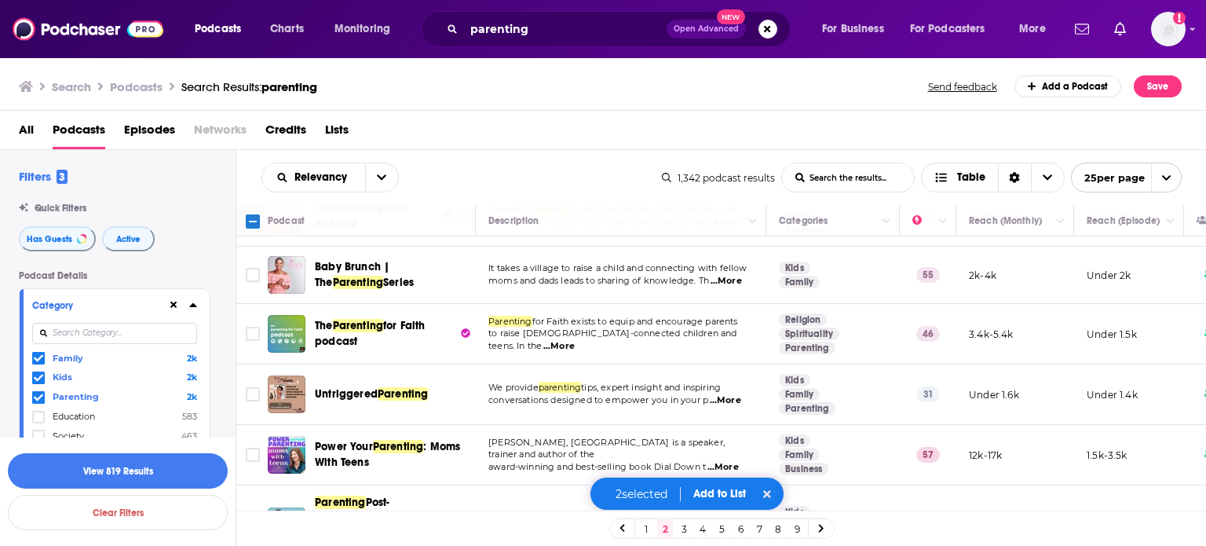
scroll to position [785, 0]
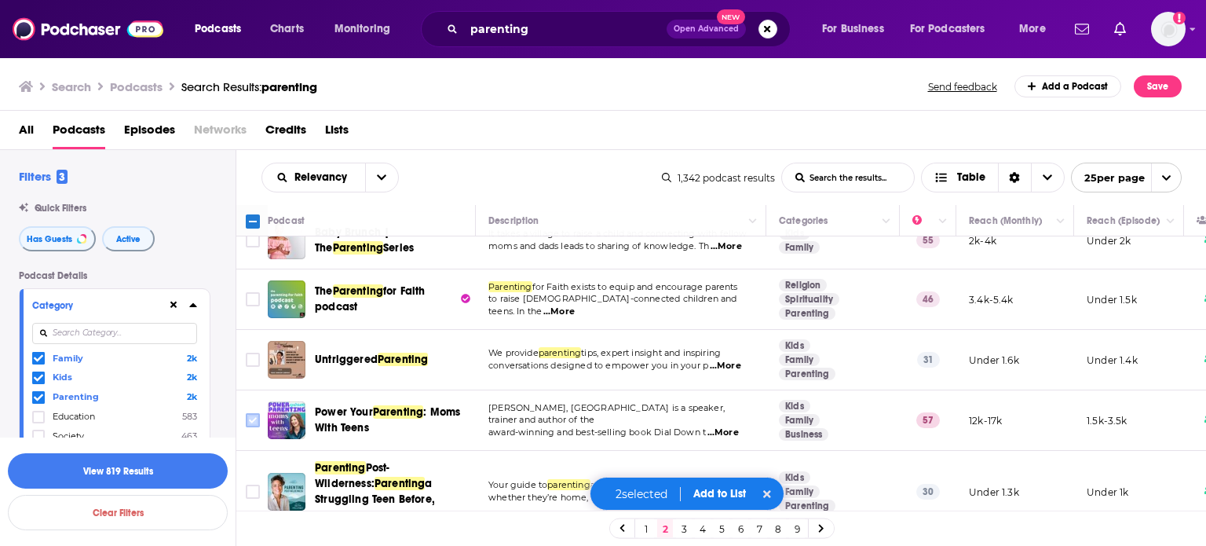
click at [258, 413] on input "Toggle select row" at bounding box center [253, 420] width 14 height 14
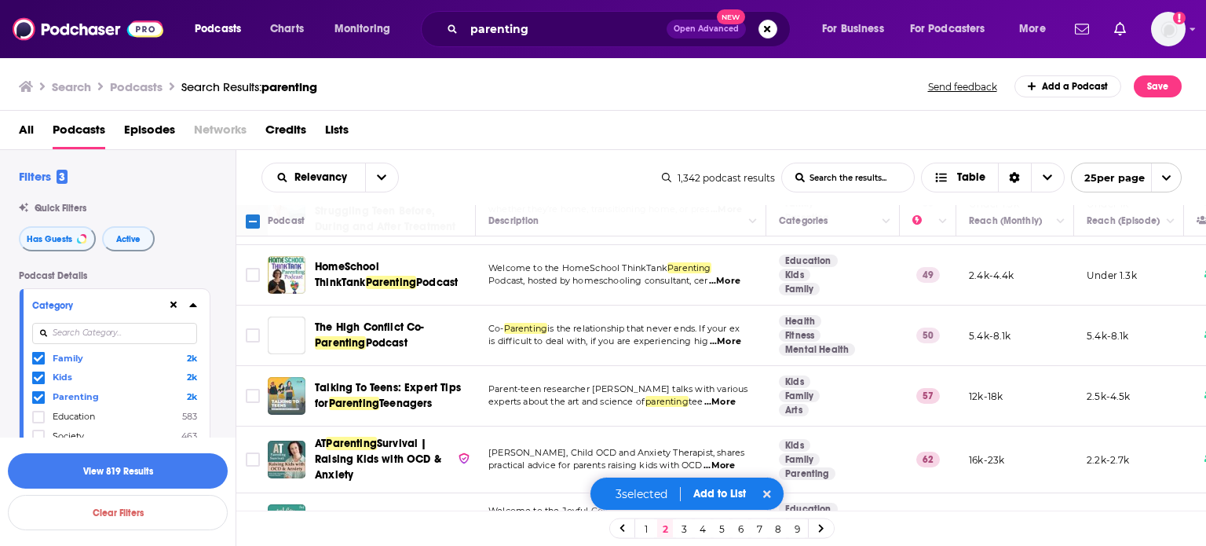
scroll to position [1099, 0]
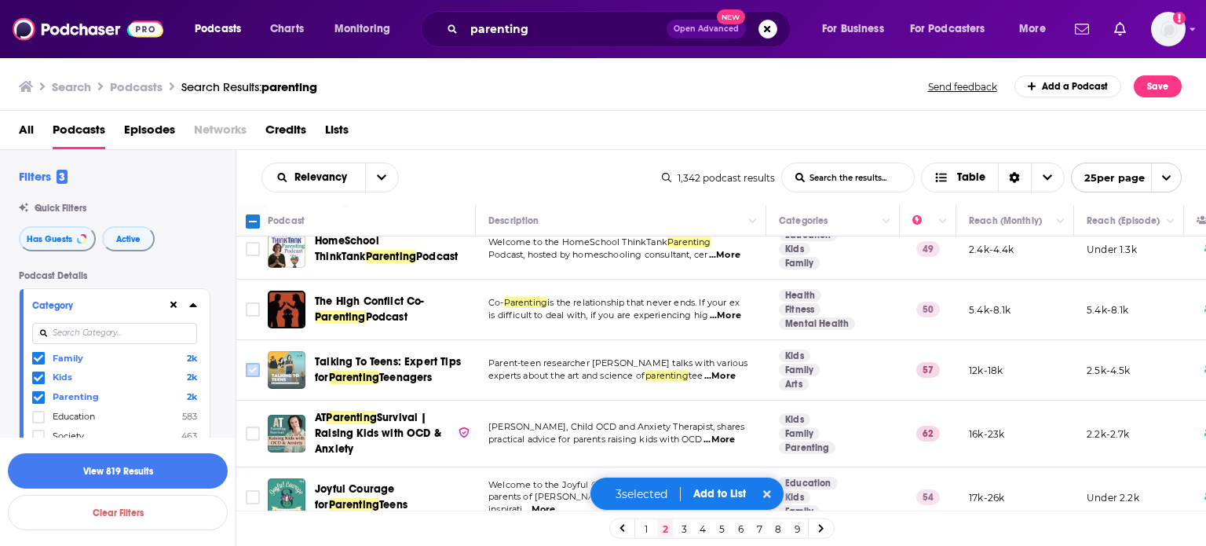
click at [250, 363] on input "Toggle select row" at bounding box center [253, 370] width 14 height 14
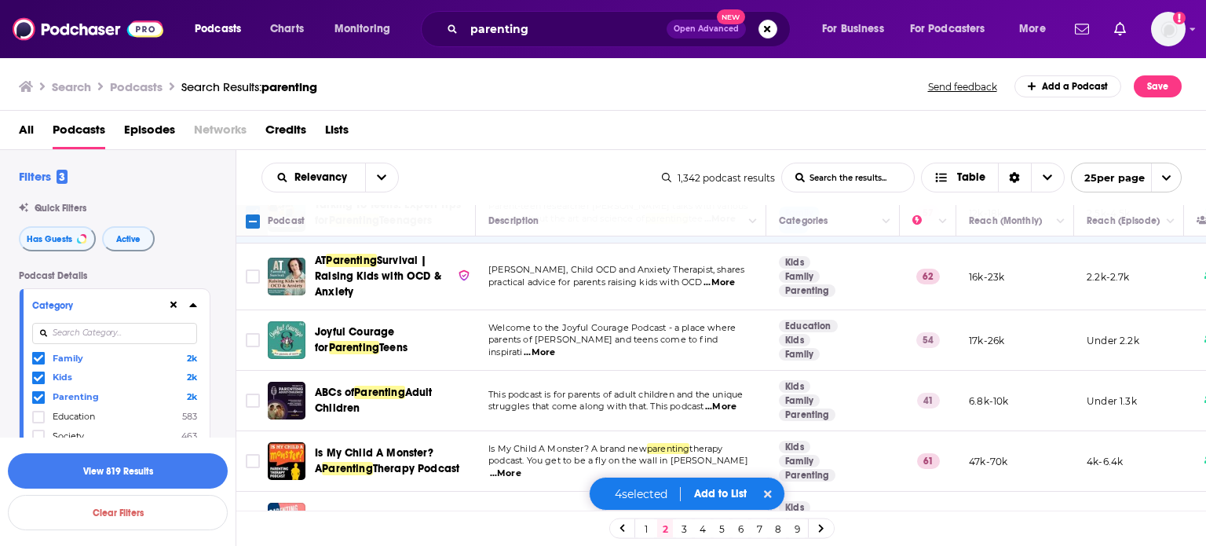
scroll to position [1263, 0]
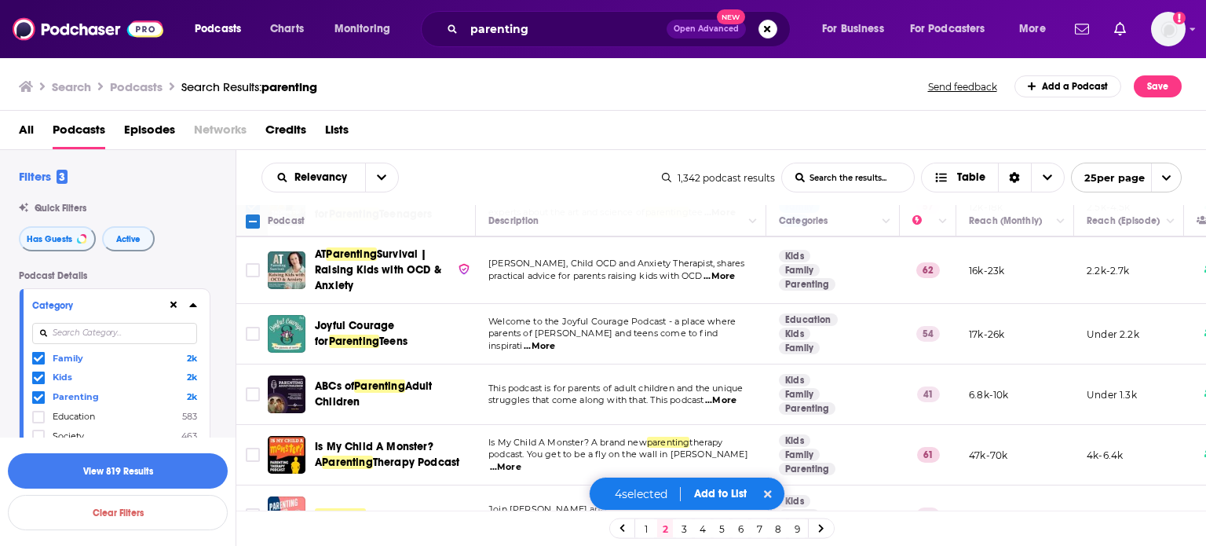
click at [710, 489] on button "Add to List" at bounding box center [721, 493] width 78 height 13
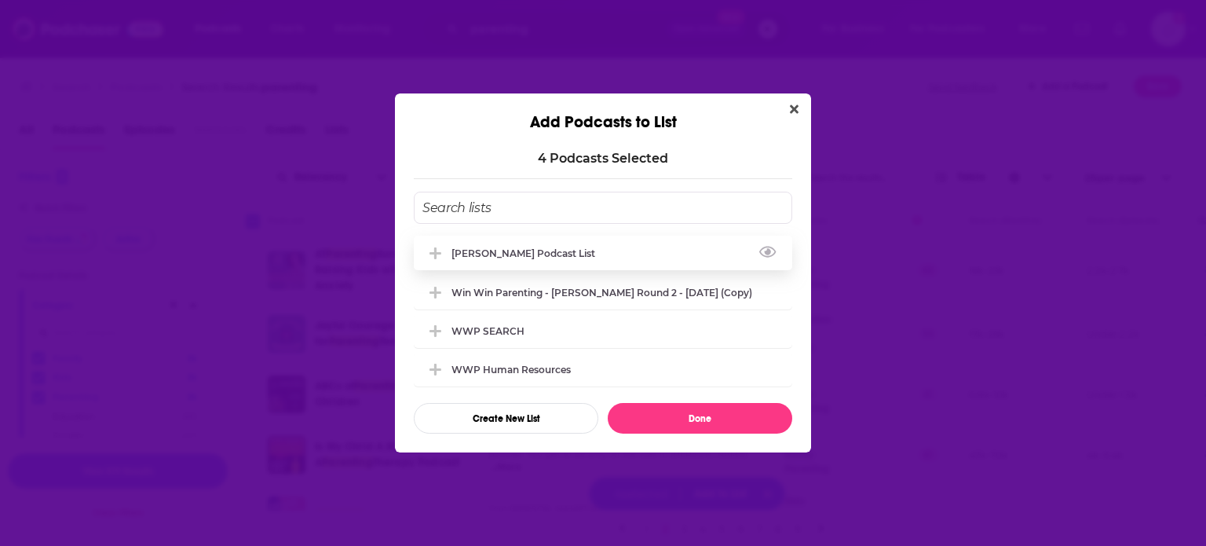
click at [515, 253] on div "[PERSON_NAME] Podcast list" at bounding box center [527, 253] width 153 height 12
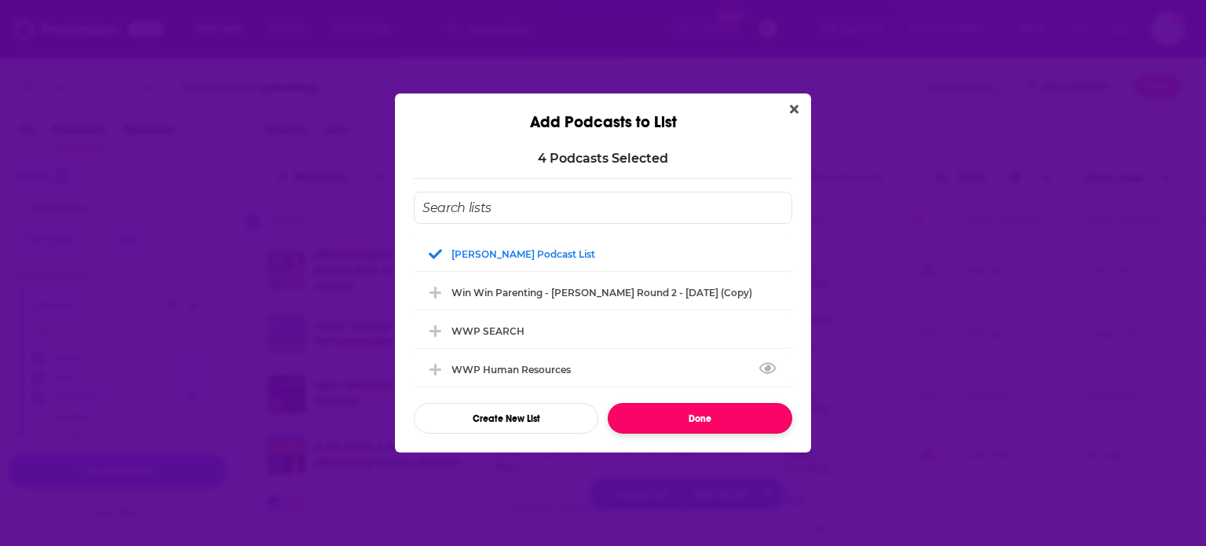
click at [708, 426] on button "Done" at bounding box center [700, 418] width 185 height 31
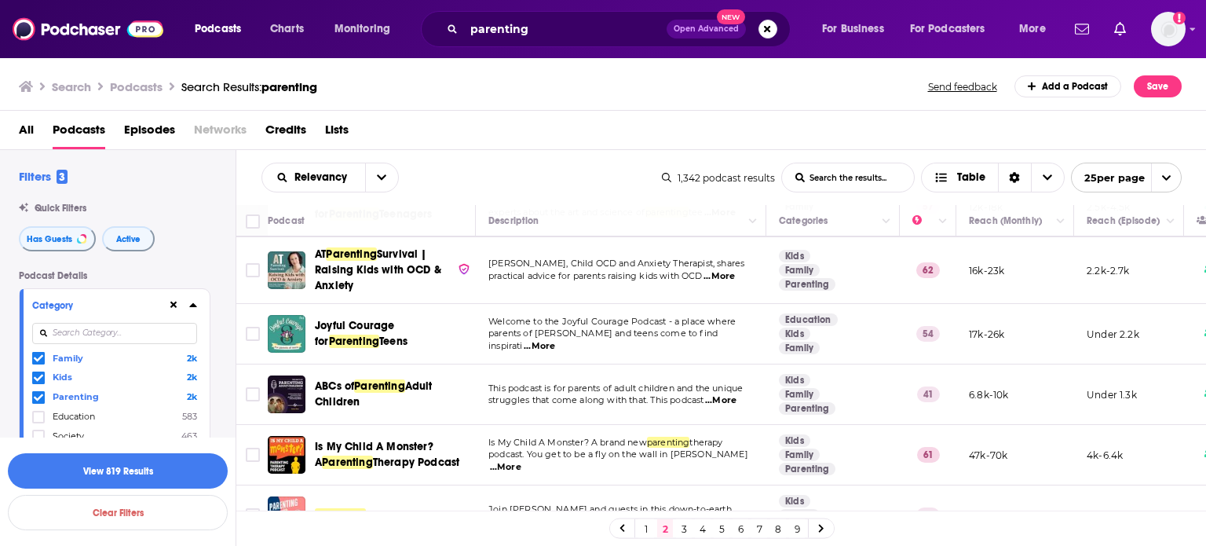
click at [684, 527] on link "3" at bounding box center [684, 528] width 16 height 19
